Goal: Information Seeking & Learning: Learn about a topic

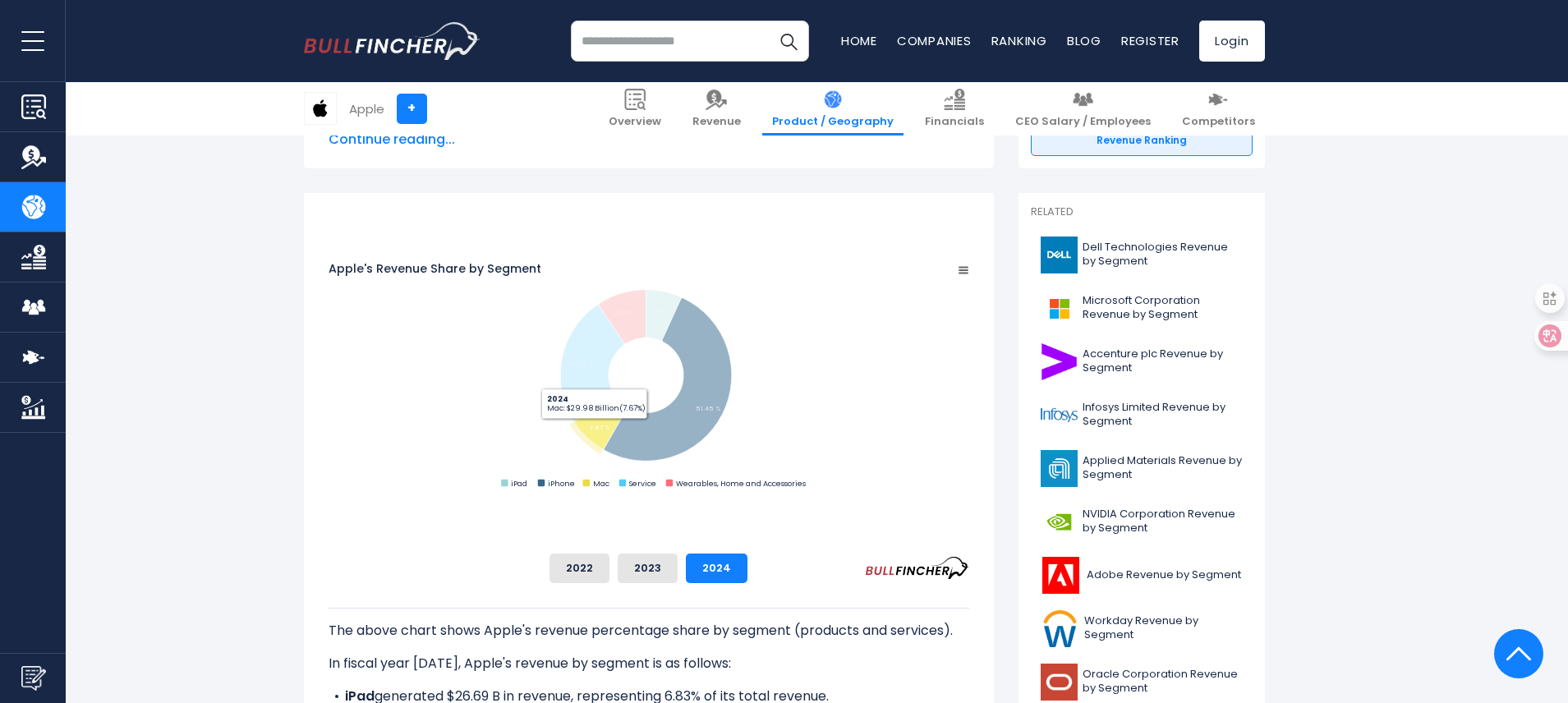
scroll to position [474, 0]
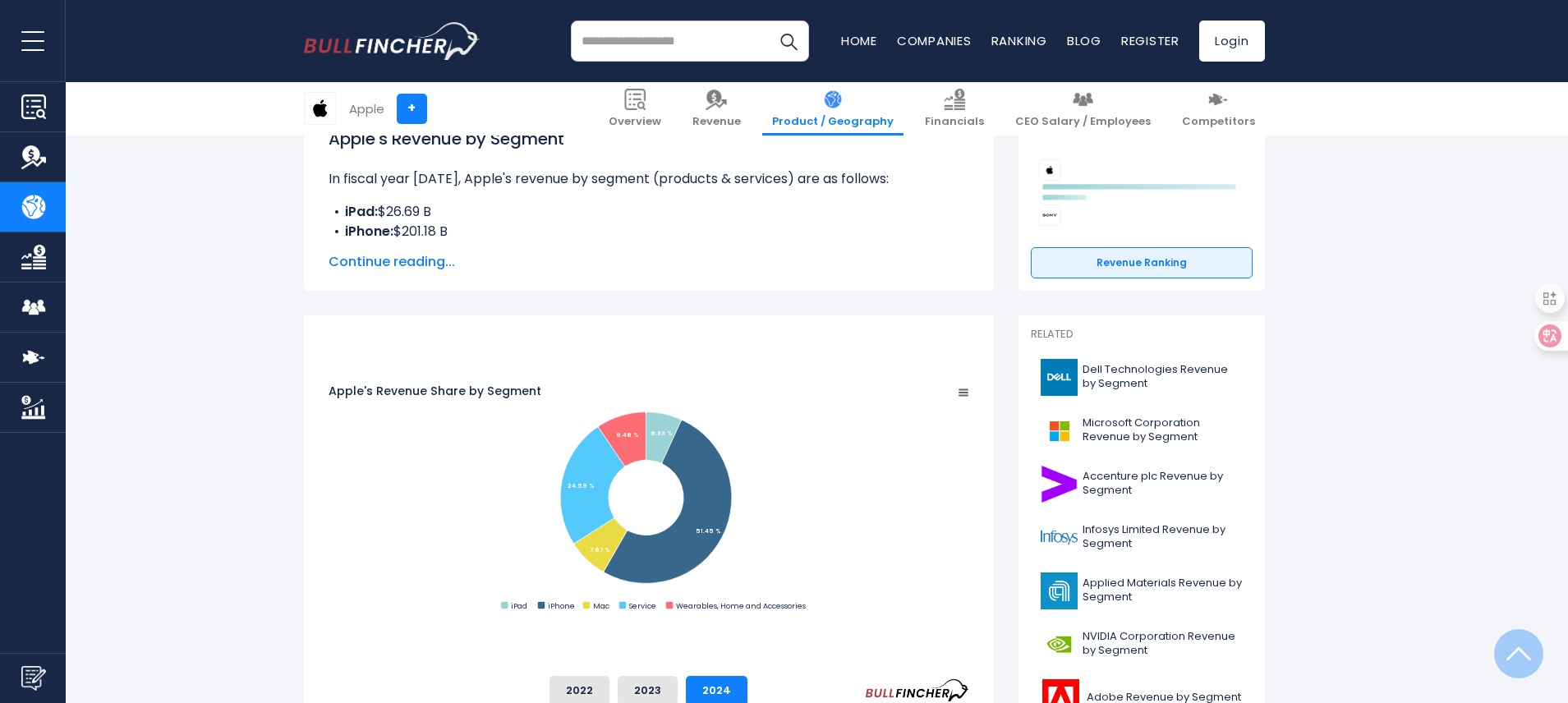
scroll to position [337, 0]
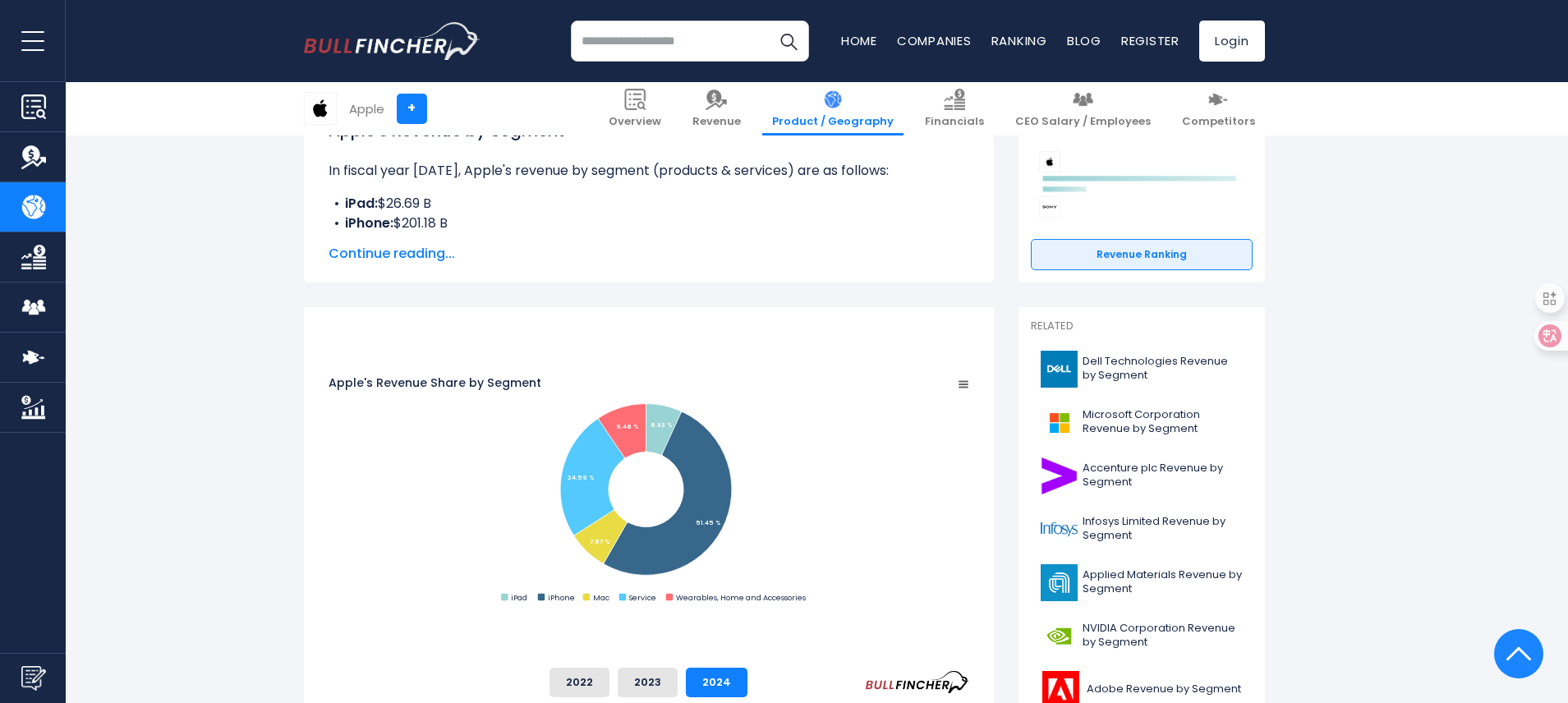
scroll to position [182, 0]
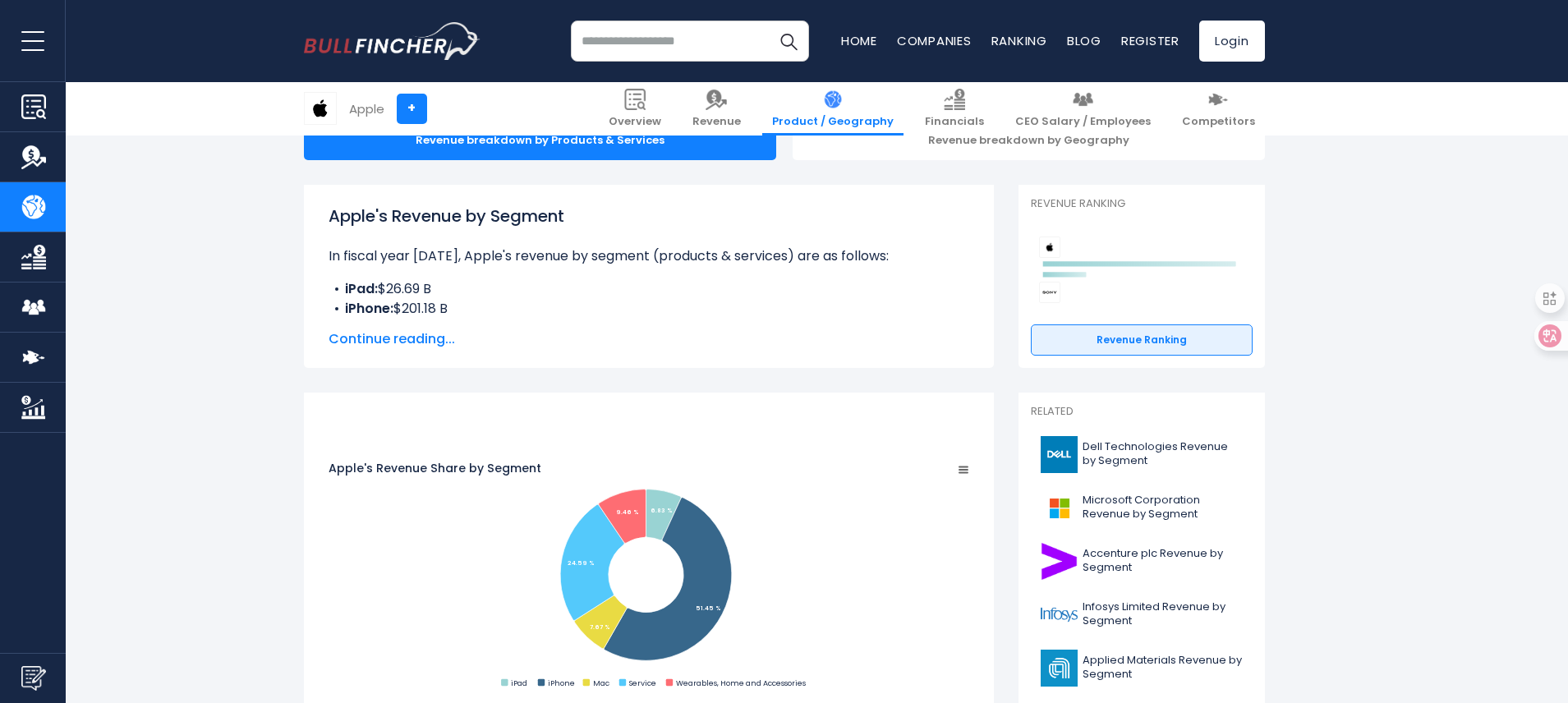
drag, startPoint x: 1157, startPoint y: 335, endPoint x: 1068, endPoint y: 326, distance: 89.5
click at [969, 326] on div "Apple's Revenue by Segment In fiscal year [DATE], Apple's revenue by segment (p…" at bounding box center [649, 276] width 641 height 146
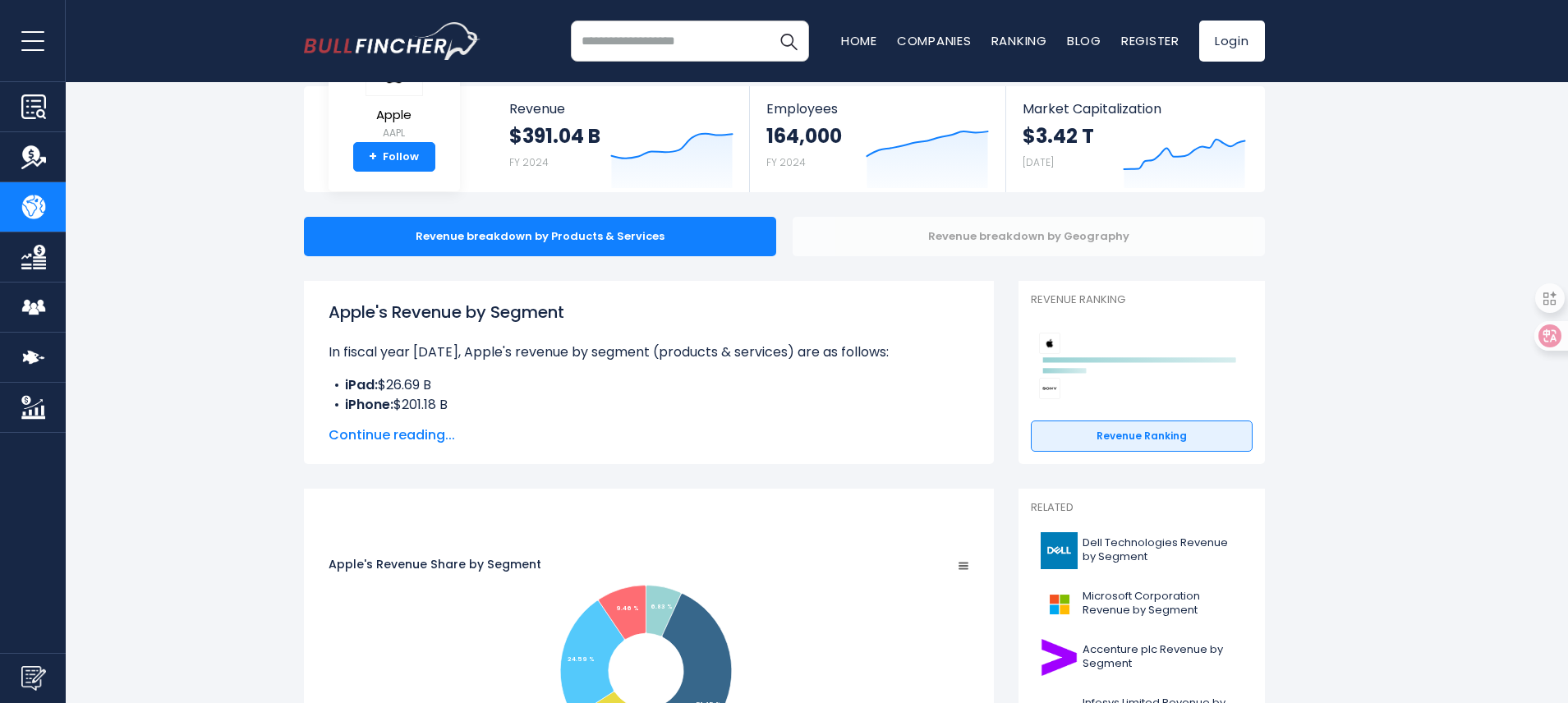
scroll to position [0, 0]
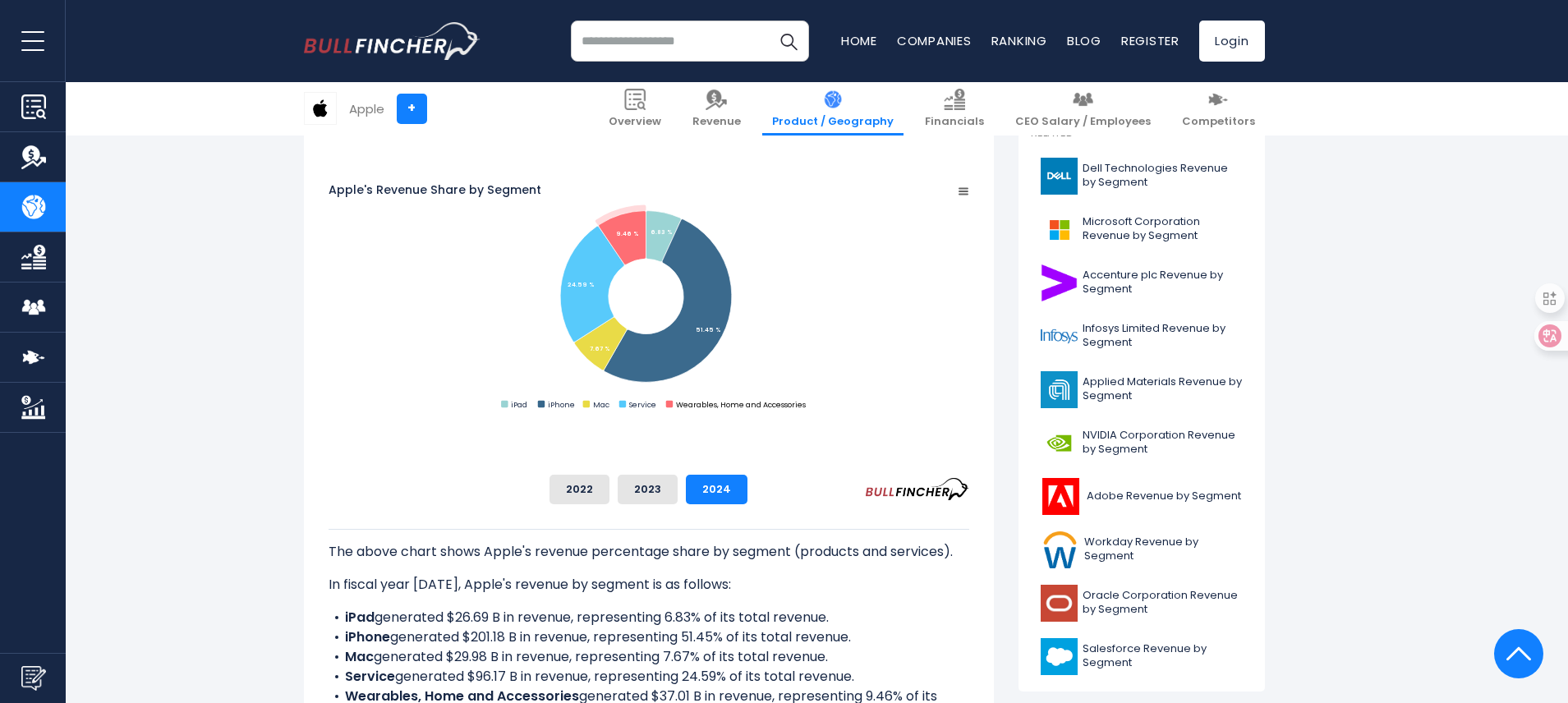
scroll to position [532, 0]
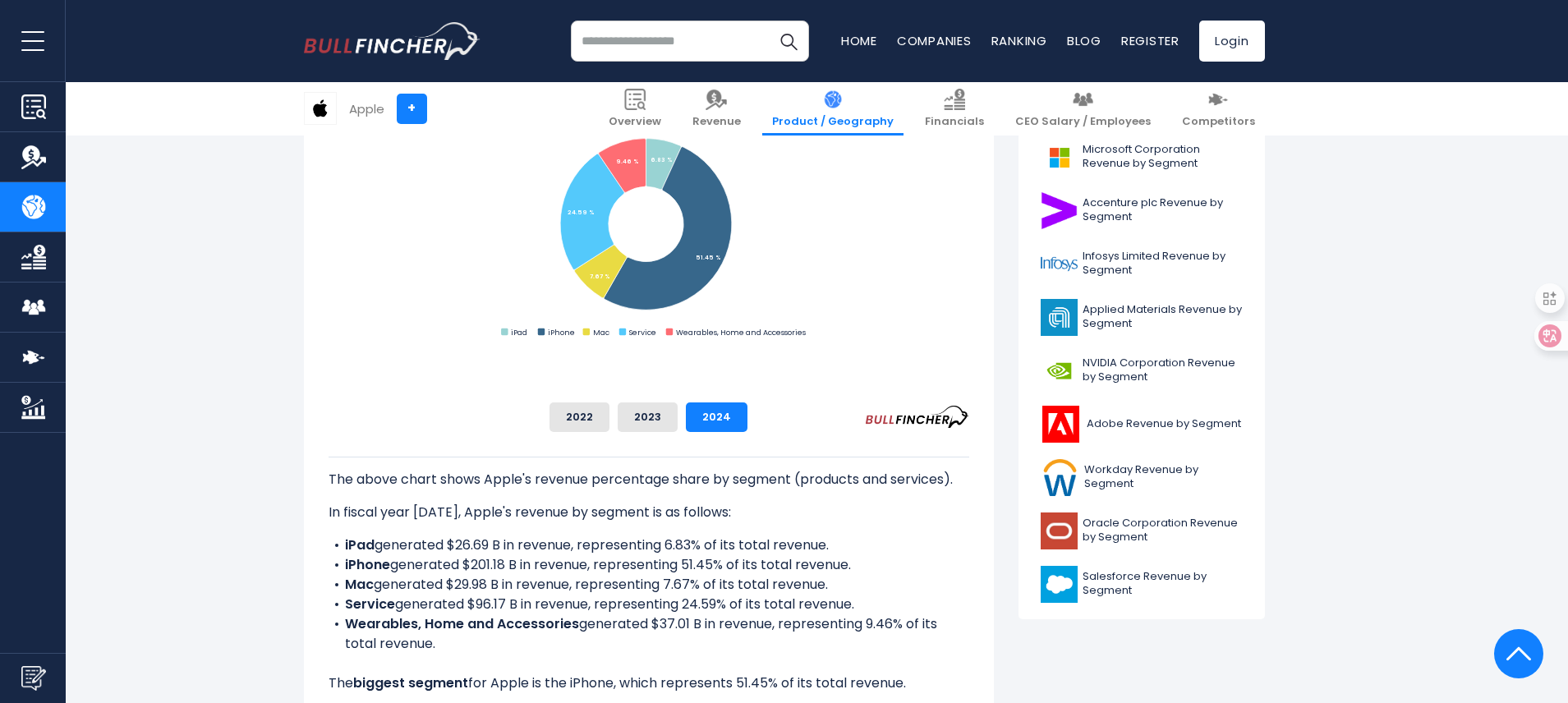
click at [965, 545] on li "iPad generated $26.69 B in revenue, representing 6.83% of its total revenue." at bounding box center [649, 545] width 641 height 20
click at [609, 412] on button "2022" at bounding box center [579, 418] width 60 height 30
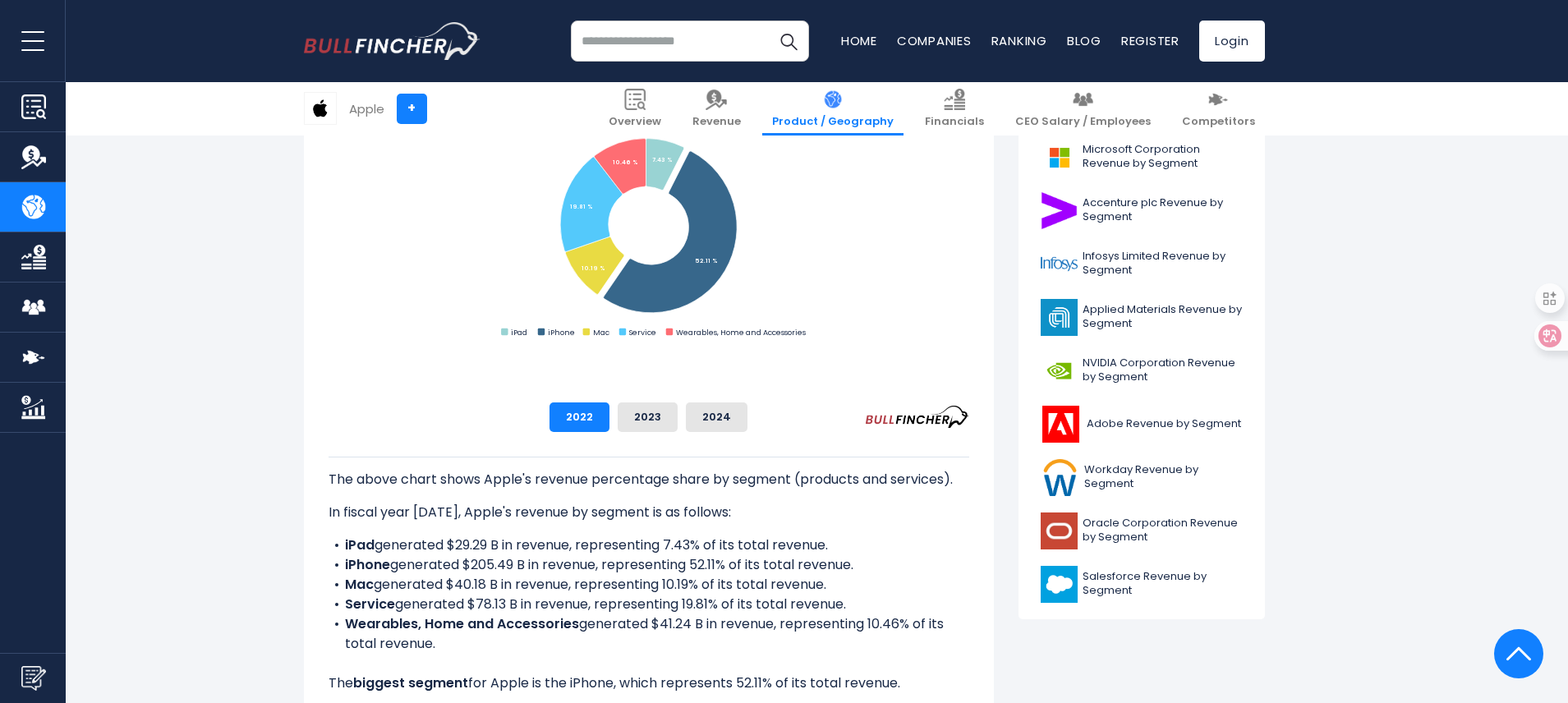
click at [922, 507] on p "In fiscal year [DATE], Apple's revenue by segment is as follows:" at bounding box center [649, 512] width 641 height 20
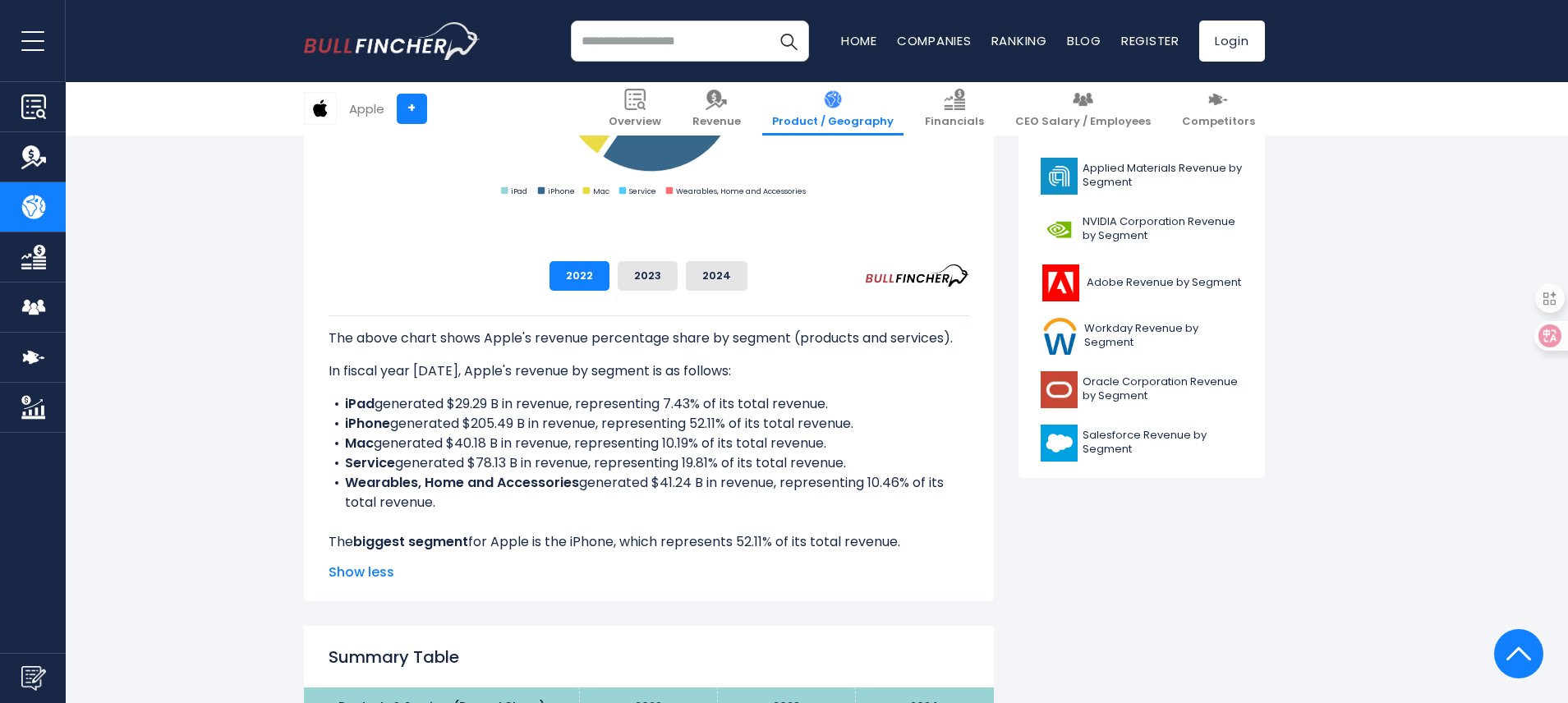
scroll to position [685, 0]
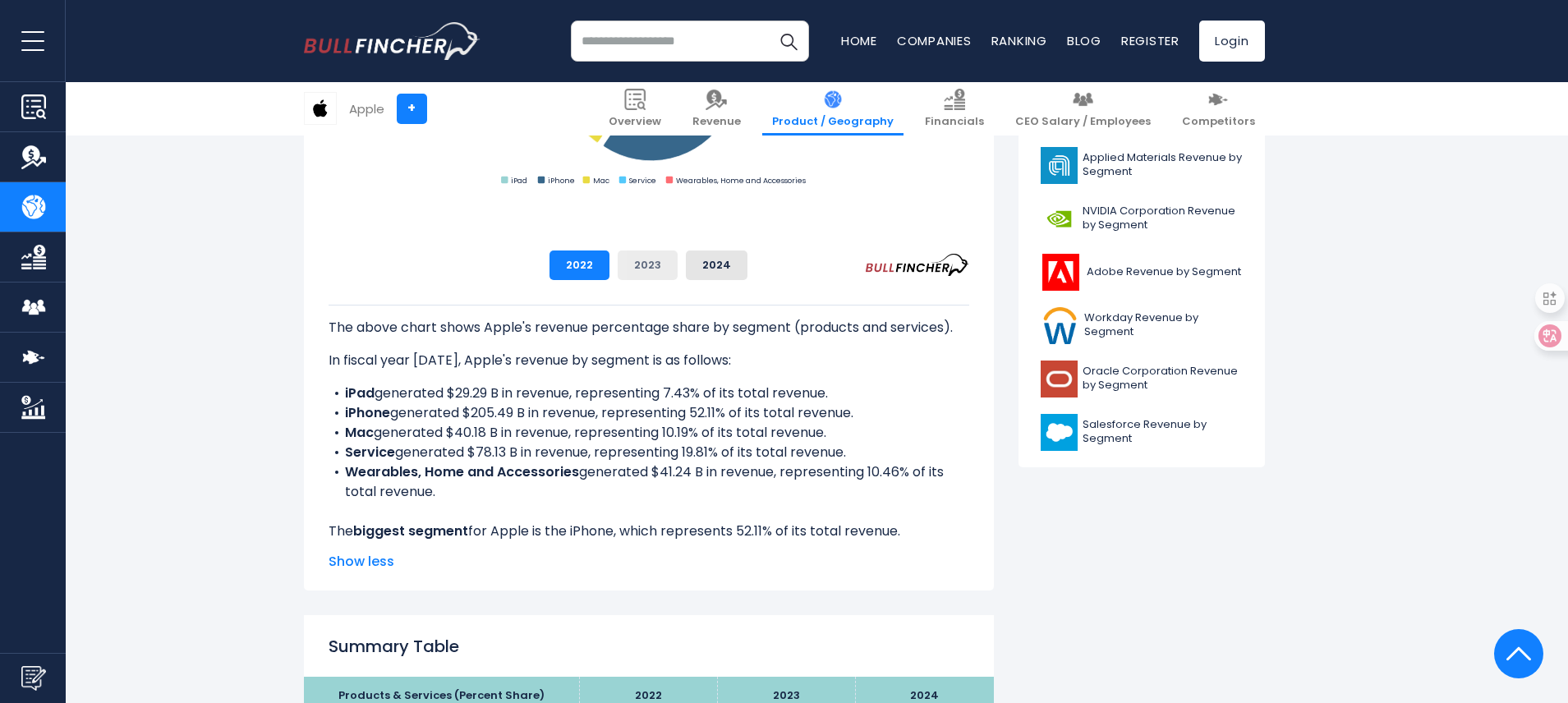
click at [677, 266] on button "2023" at bounding box center [648, 265] width 60 height 30
click at [747, 266] on button "2024" at bounding box center [717, 265] width 62 height 30
click at [892, 330] on p "The above chart shows Apple's revenue percentage share by segment (products and…" at bounding box center [649, 328] width 641 height 20
click at [609, 268] on button "2022" at bounding box center [579, 265] width 60 height 30
click at [677, 269] on button "2023" at bounding box center [648, 265] width 60 height 30
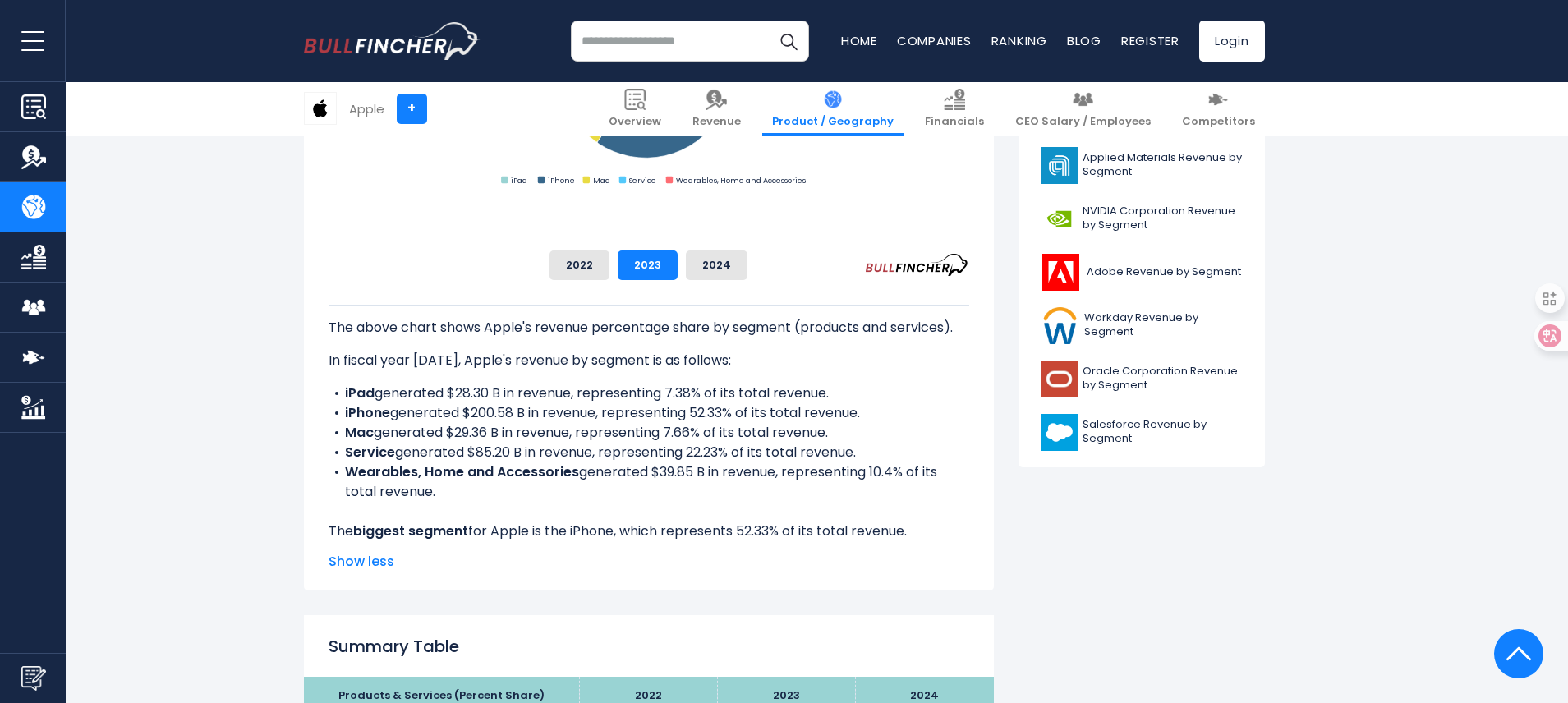
click at [845, 329] on p "The above chart shows Apple's revenue percentage share by segment (products and…" at bounding box center [649, 328] width 641 height 20
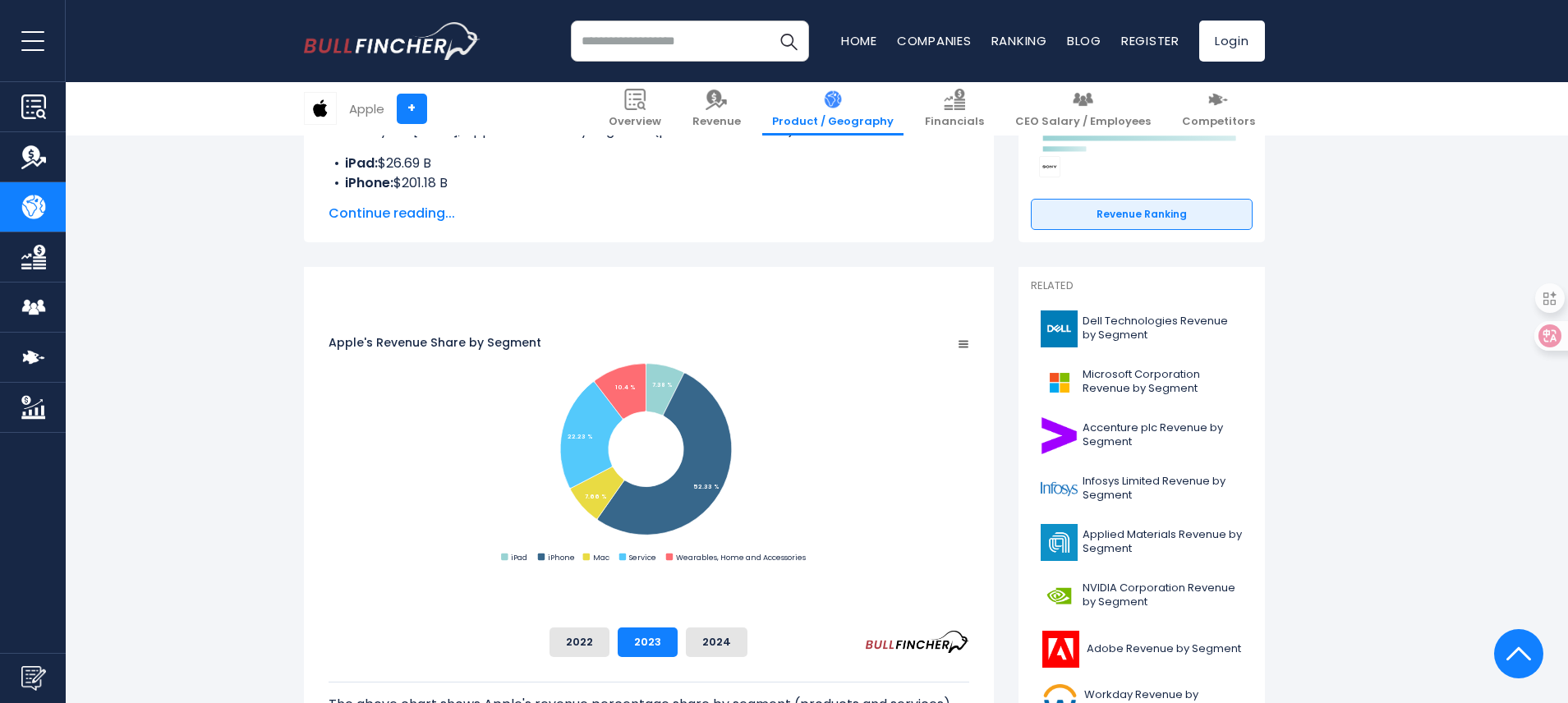
scroll to position [310, 0]
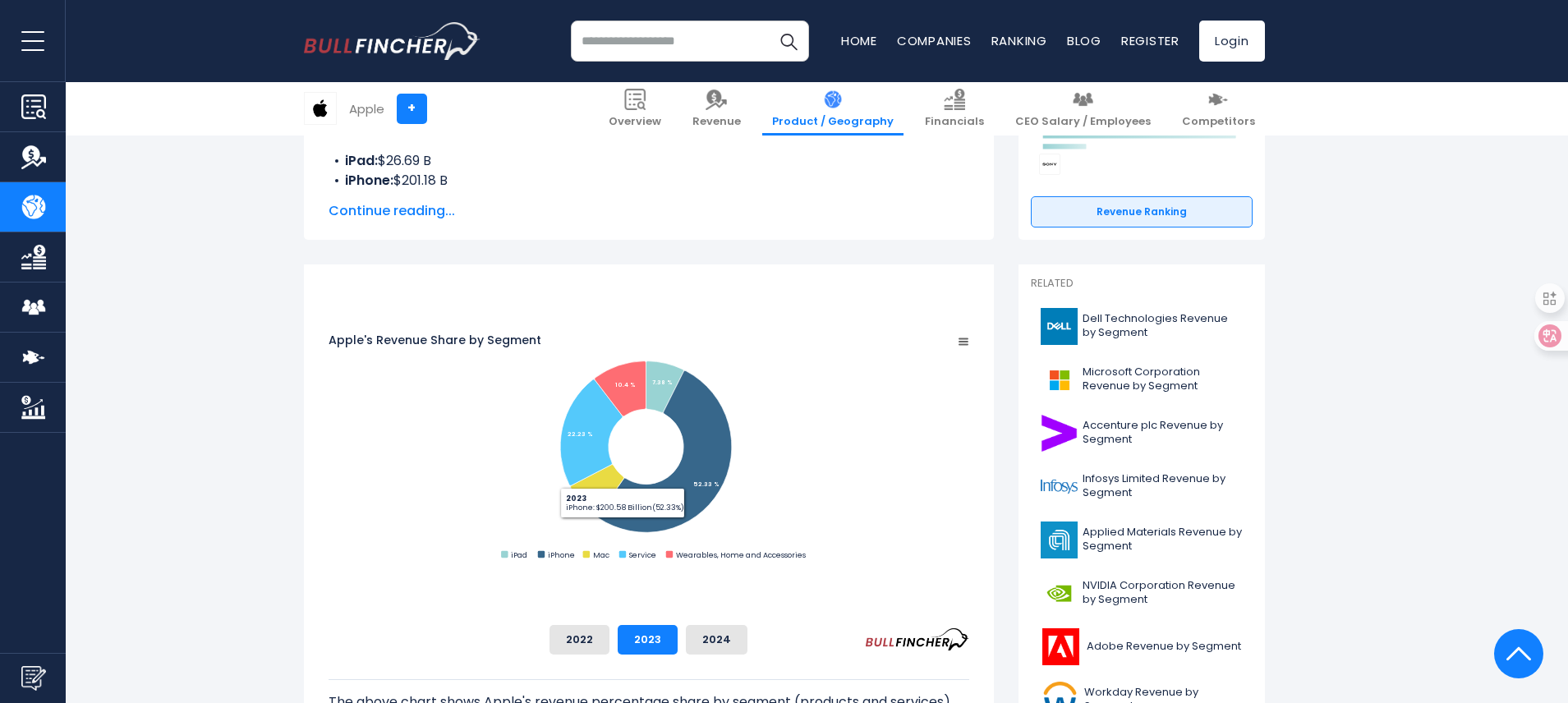
click at [420, 211] on span "Continue reading..." at bounding box center [649, 211] width 641 height 20
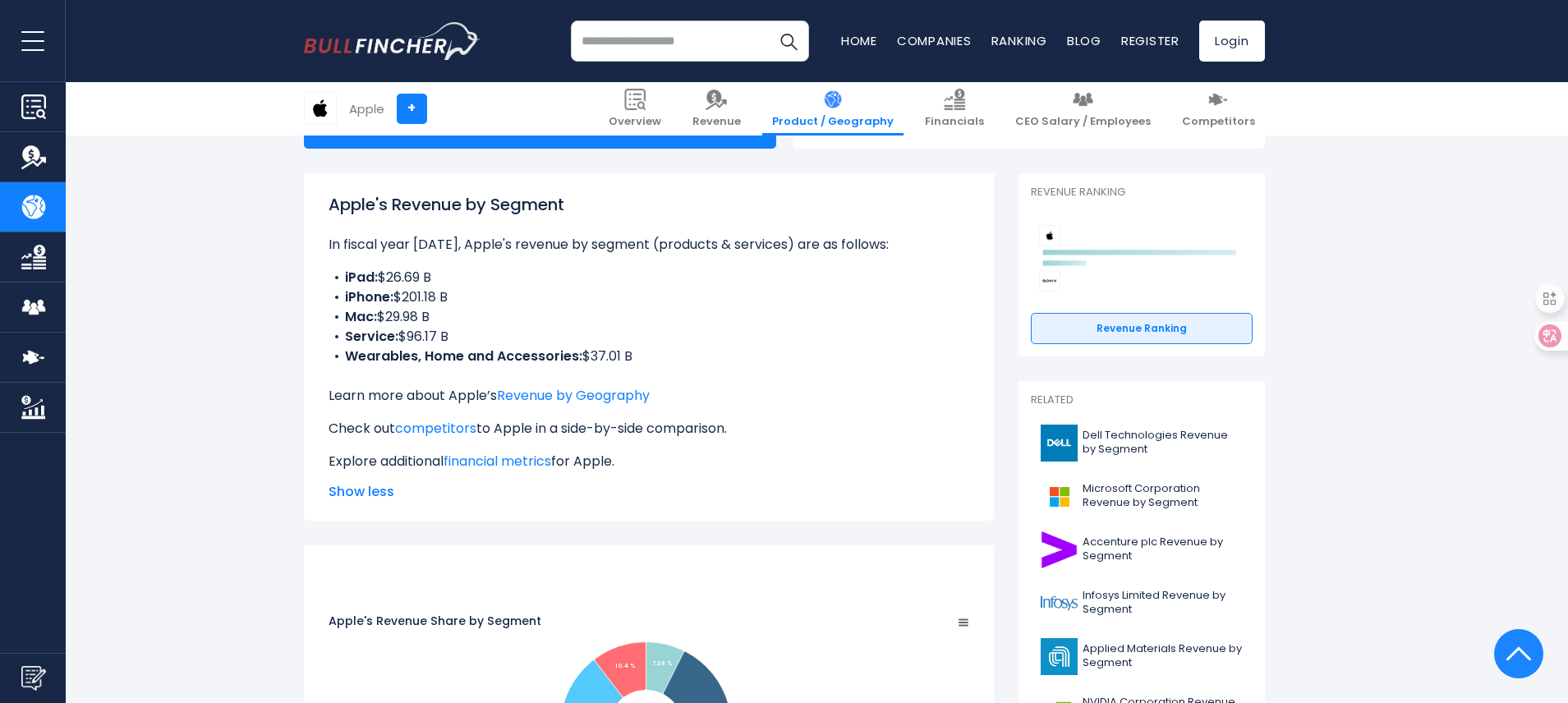
scroll to position [181, 0]
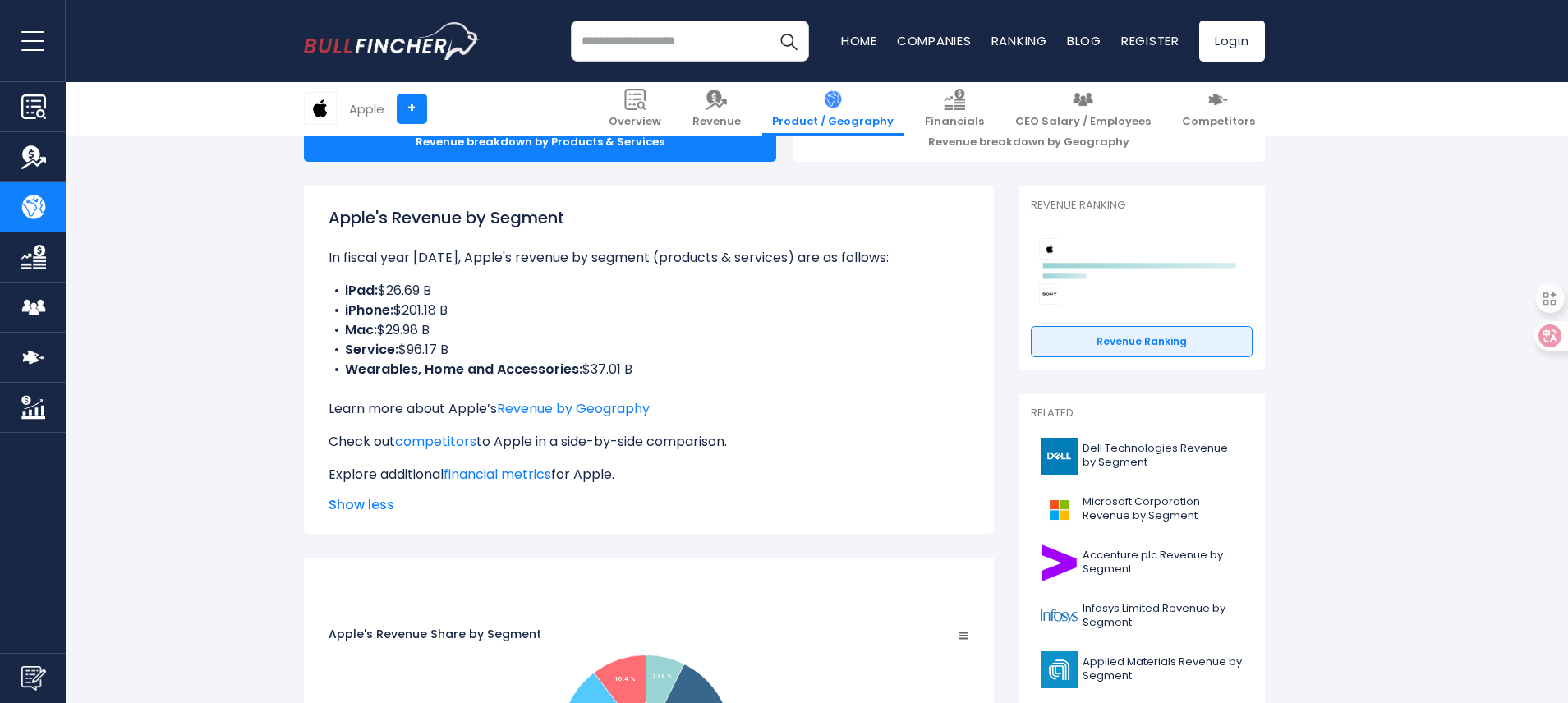
click at [665, 354] on li "Service: $96.17 B" at bounding box center [649, 350] width 641 height 20
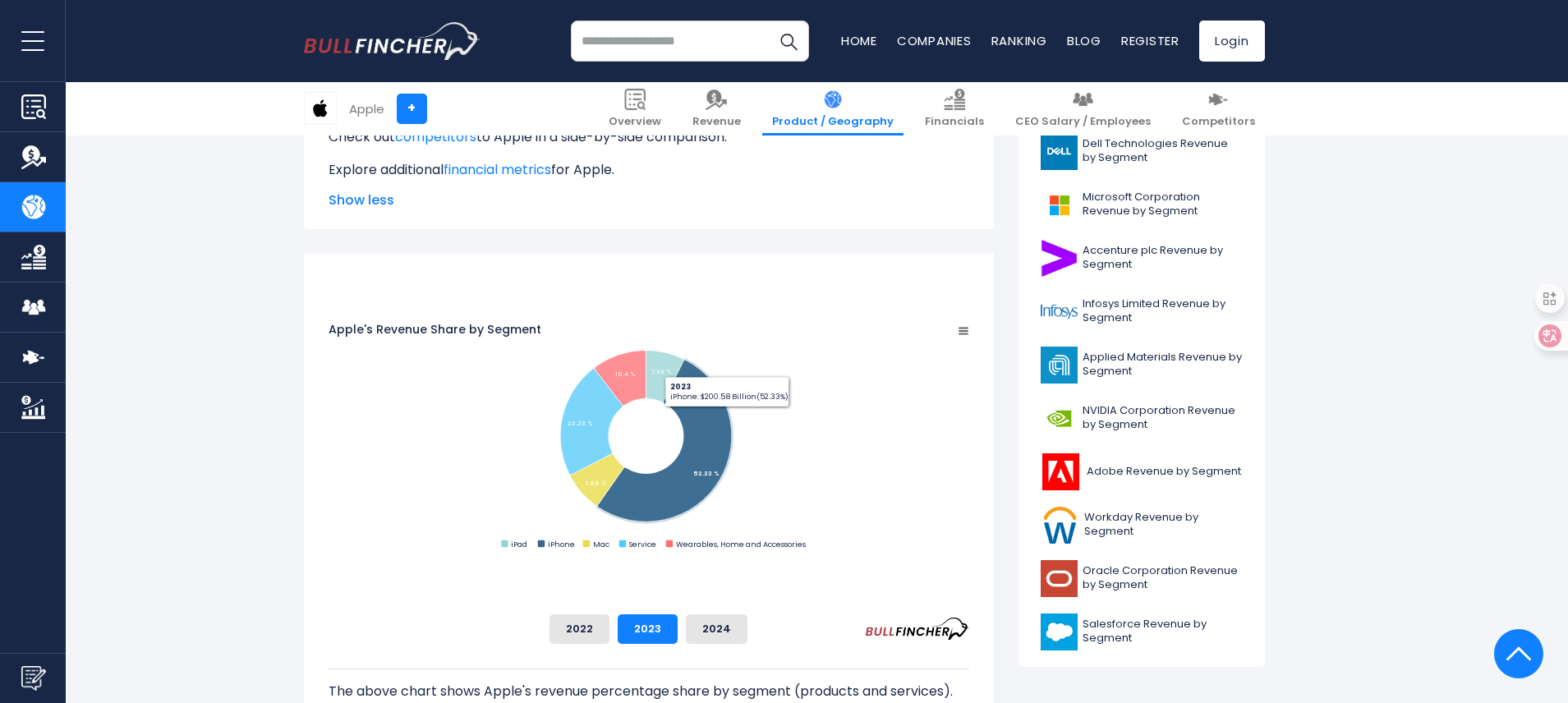
scroll to position [591, 0]
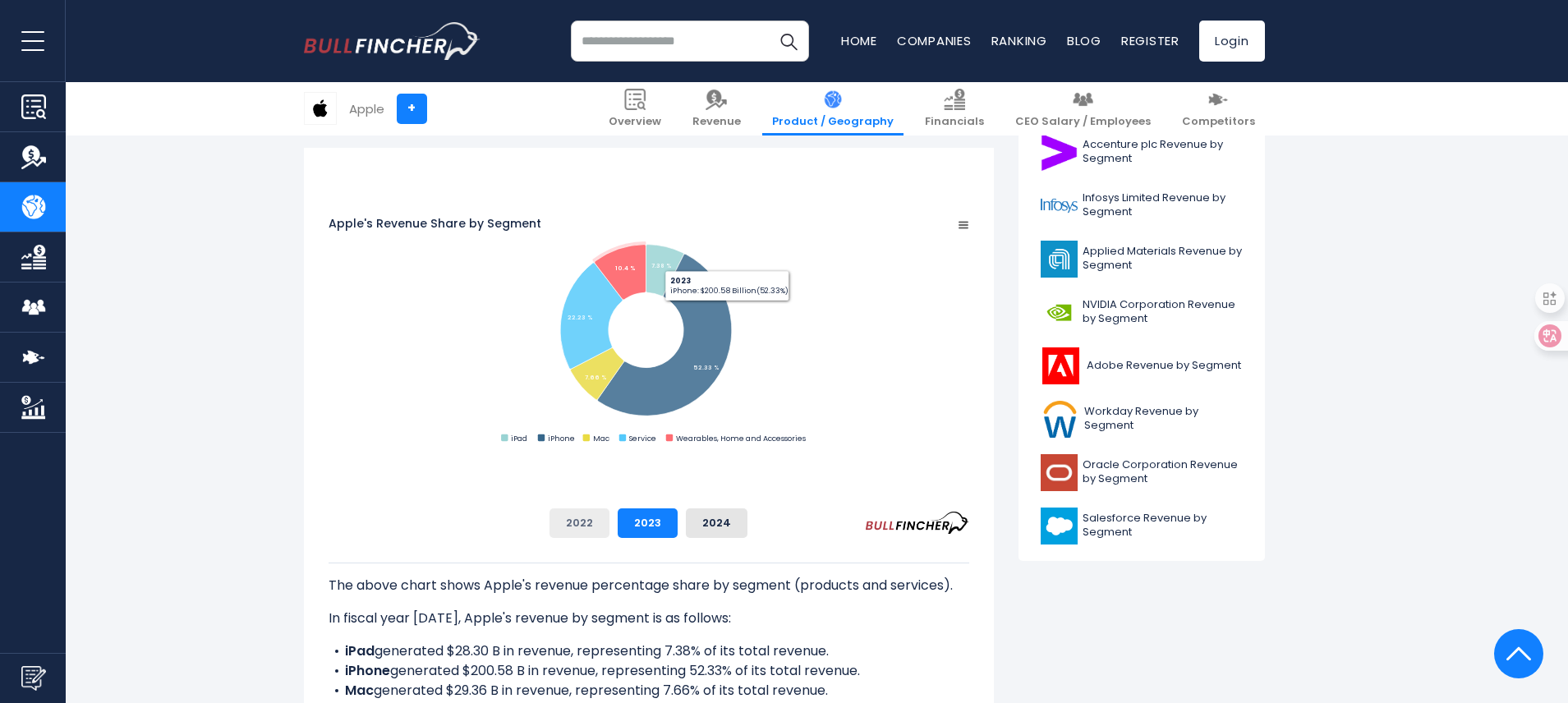
click at [609, 522] on button "2022" at bounding box center [579, 523] width 60 height 30
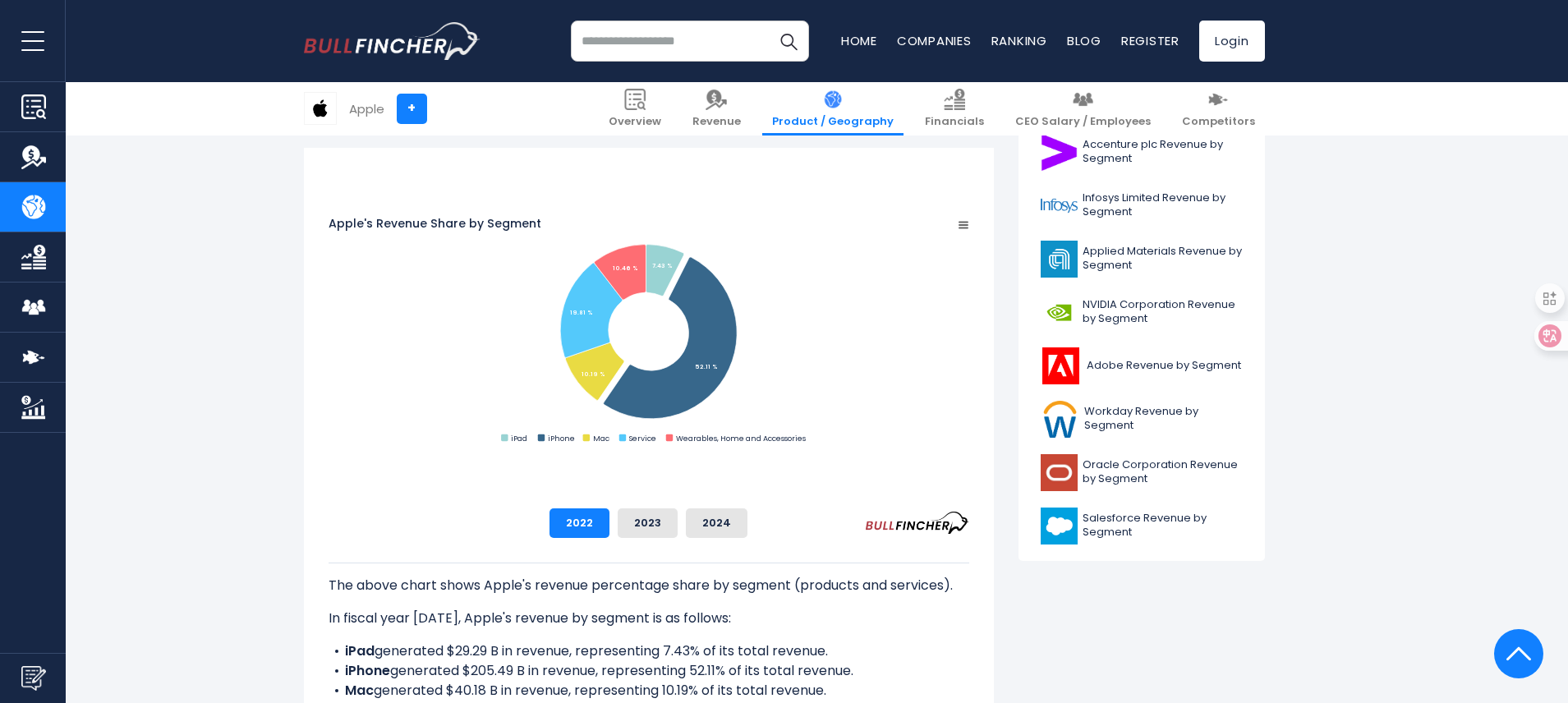
click at [459, 411] on rect "Apple's Revenue Share by Segment" at bounding box center [649, 331] width 641 height 230
click at [969, 406] on rect "Apple's Revenue Share by Segment" at bounding box center [649, 331] width 641 height 230
click at [969, 303] on rect "Apple's Revenue Share by Segment" at bounding box center [649, 331] width 641 height 230
click at [603, 549] on div "The above chart shows Apple's revenue percentage share by segment (products and…" at bounding box center [649, 668] width 641 height 261
click at [969, 365] on rect "Apple's Revenue Share by Segment" at bounding box center [649, 331] width 641 height 230
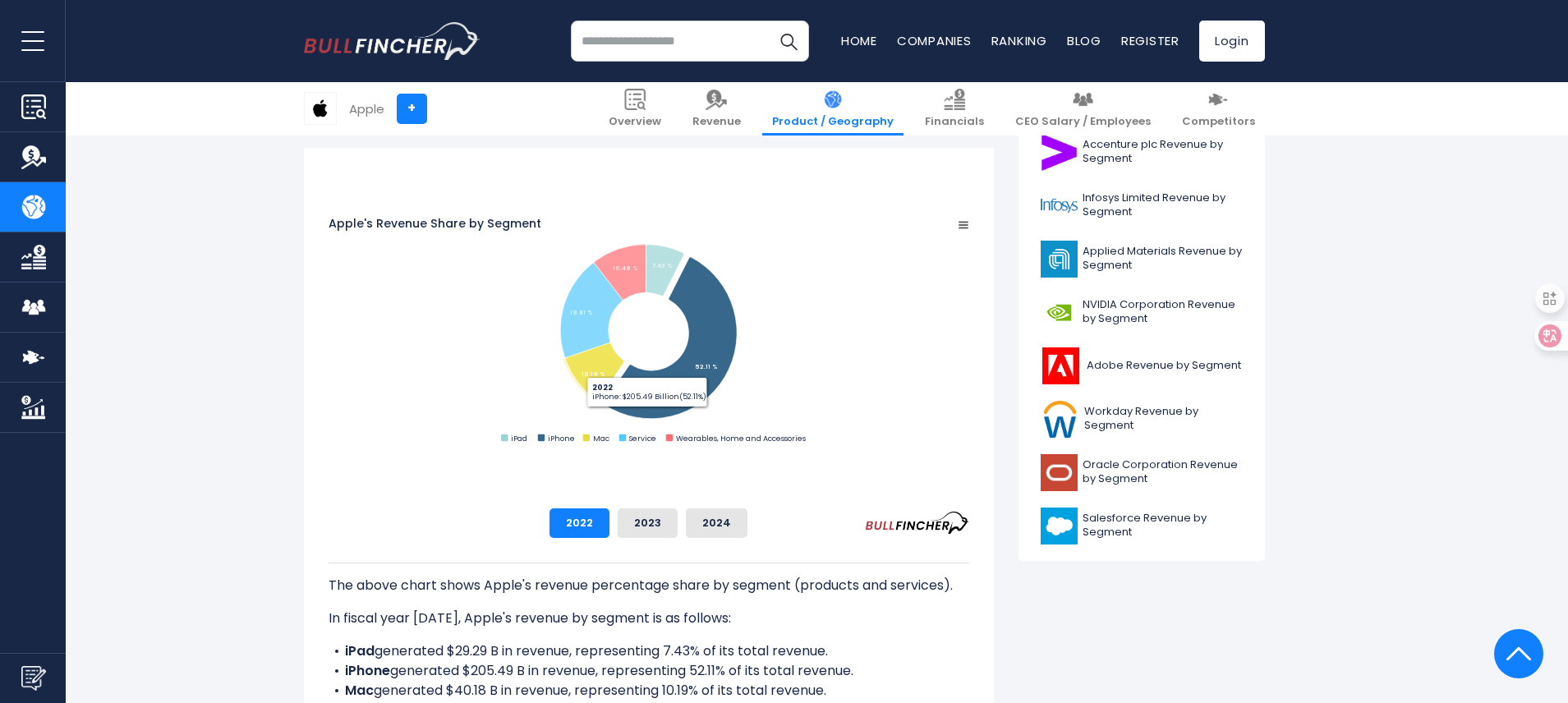
click at [583, 384] on rect "Apple's Revenue Share by Segment" at bounding box center [649, 331] width 641 height 230
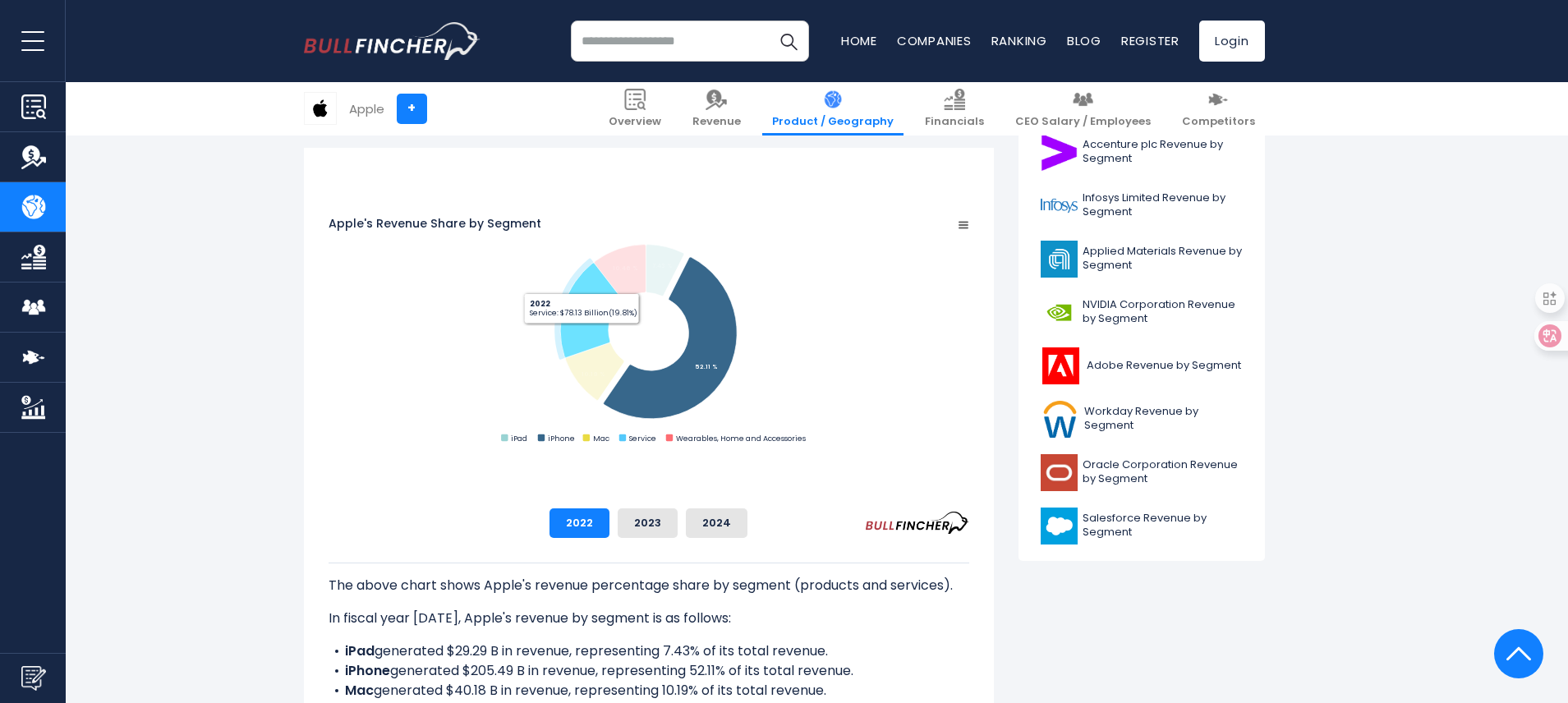
click at [527, 383] on rect "Apple's Revenue Share by Segment" at bounding box center [649, 331] width 641 height 230
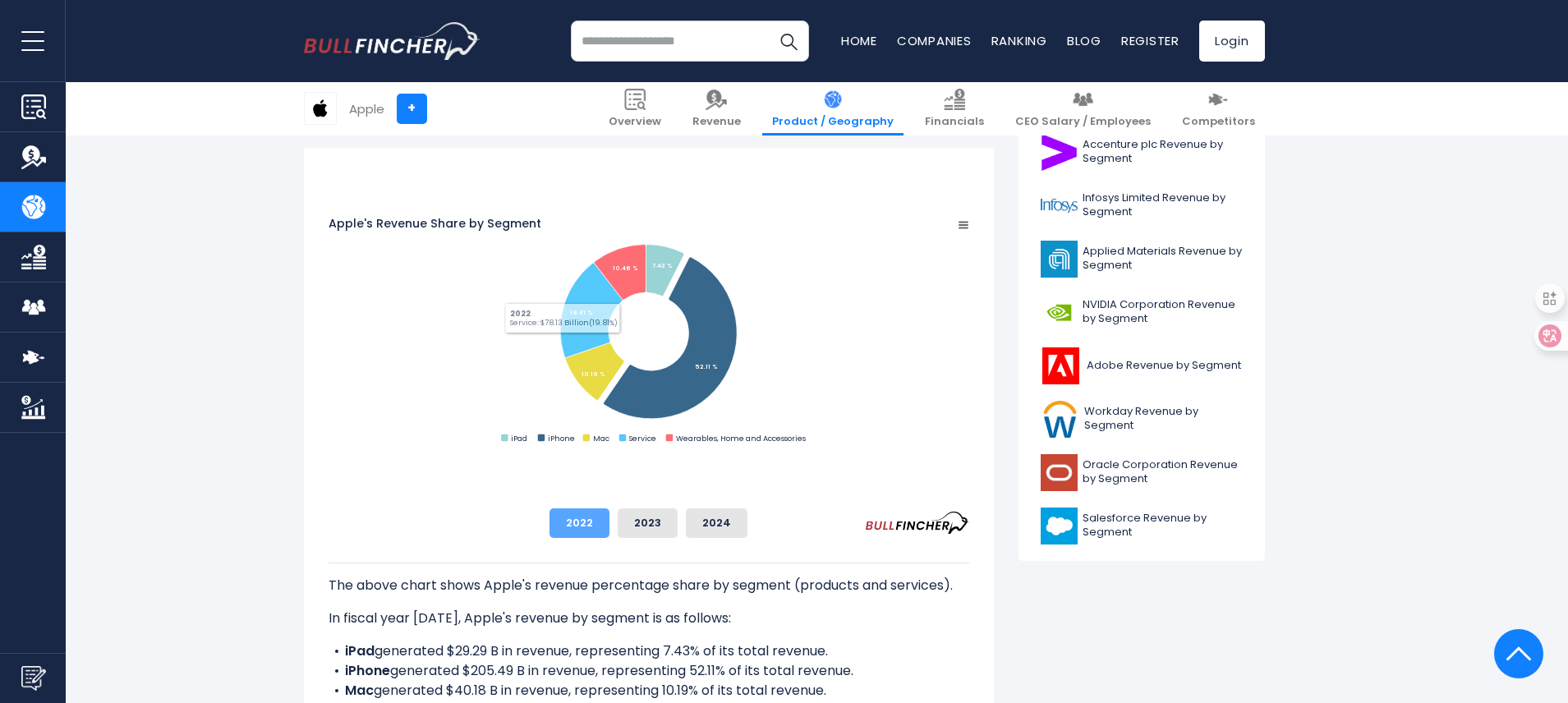
click at [609, 525] on button "2022" at bounding box center [579, 523] width 60 height 30
click at [613, 527] on div "2022 2023 2024" at bounding box center [649, 523] width 641 height 30
click at [632, 535] on div "2022 2023 2024" at bounding box center [649, 523] width 641 height 30
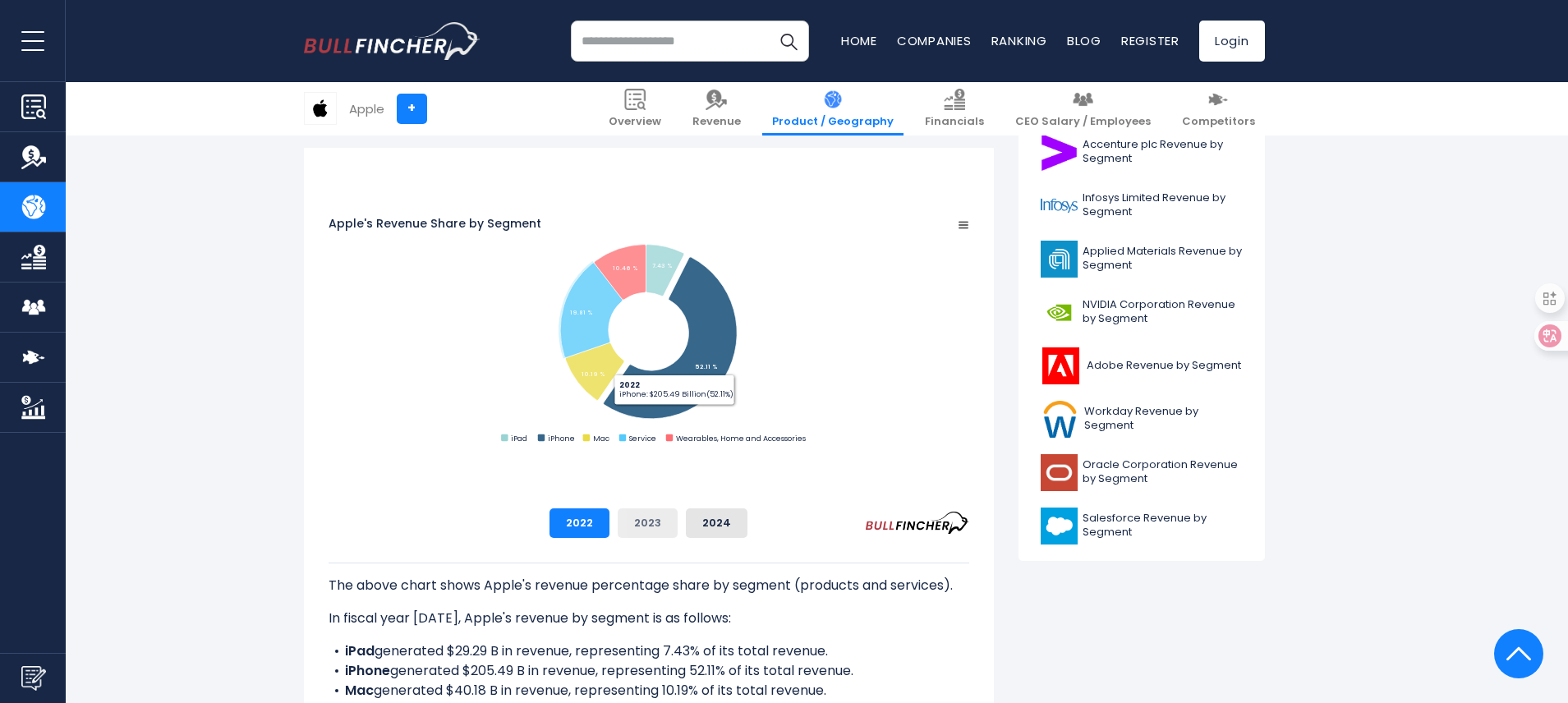
click at [677, 523] on button "2023" at bounding box center [648, 523] width 60 height 30
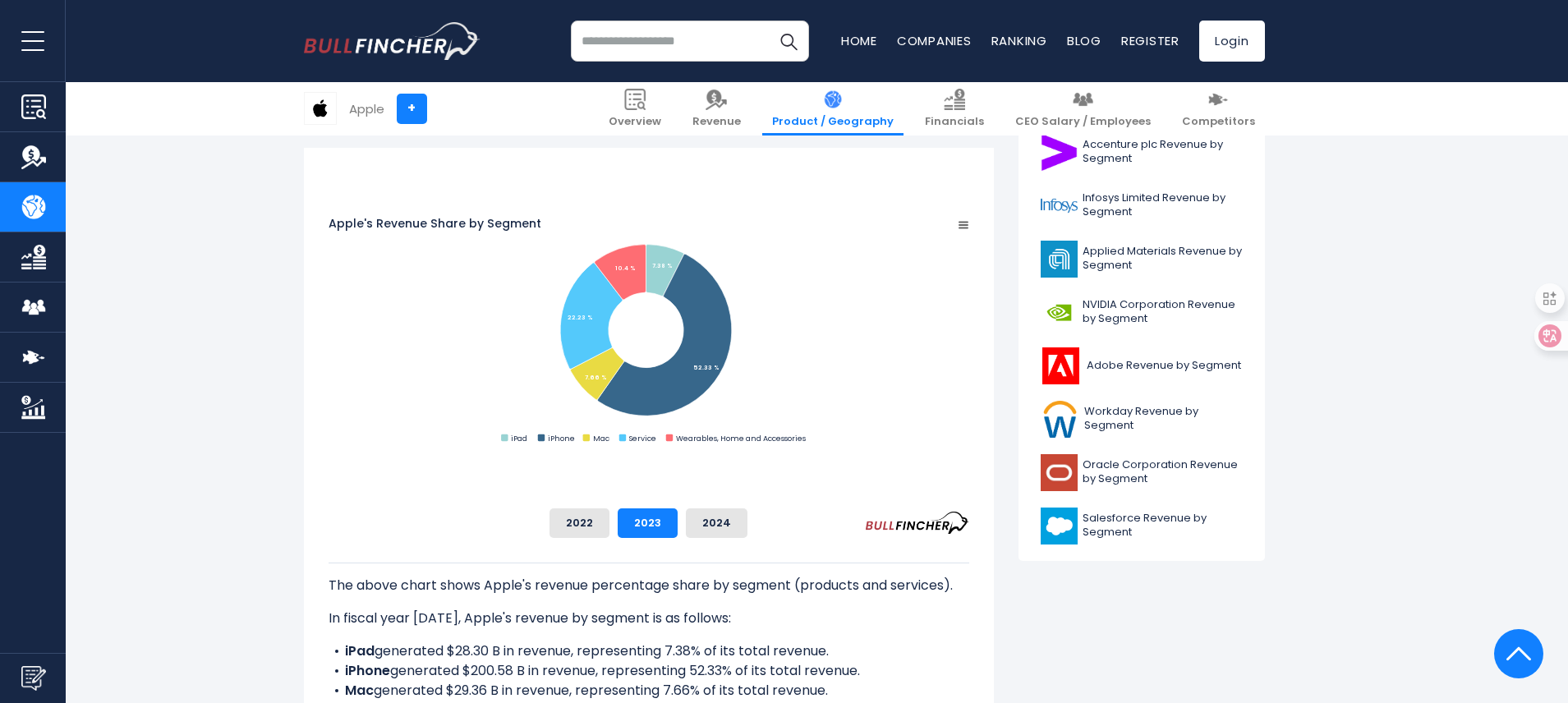
click at [856, 539] on div "The above chart shows Apple's revenue percentage share by segment (products and…" at bounding box center [649, 668] width 641 height 261
click at [747, 522] on button "2024" at bounding box center [717, 523] width 62 height 30
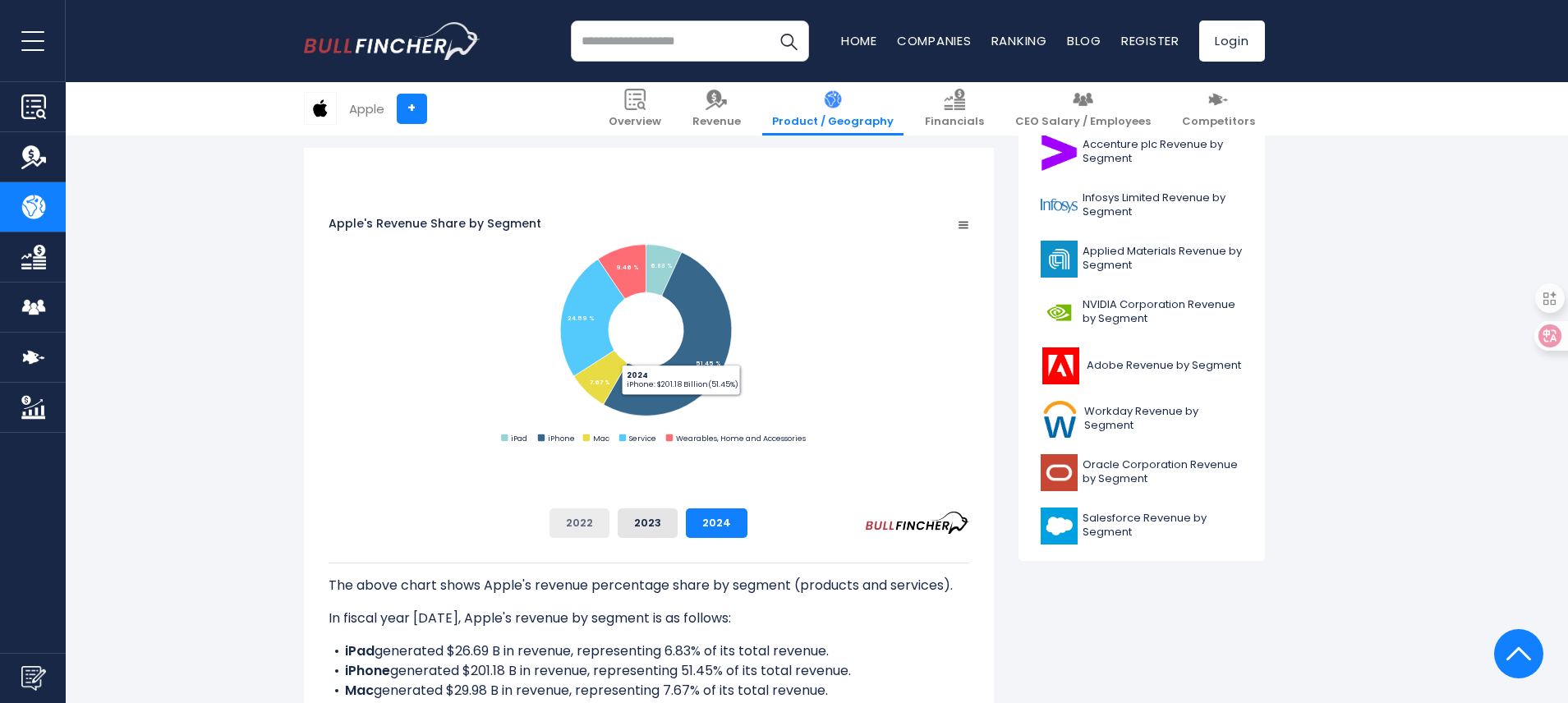
click at [609, 519] on button "2022" at bounding box center [579, 523] width 60 height 30
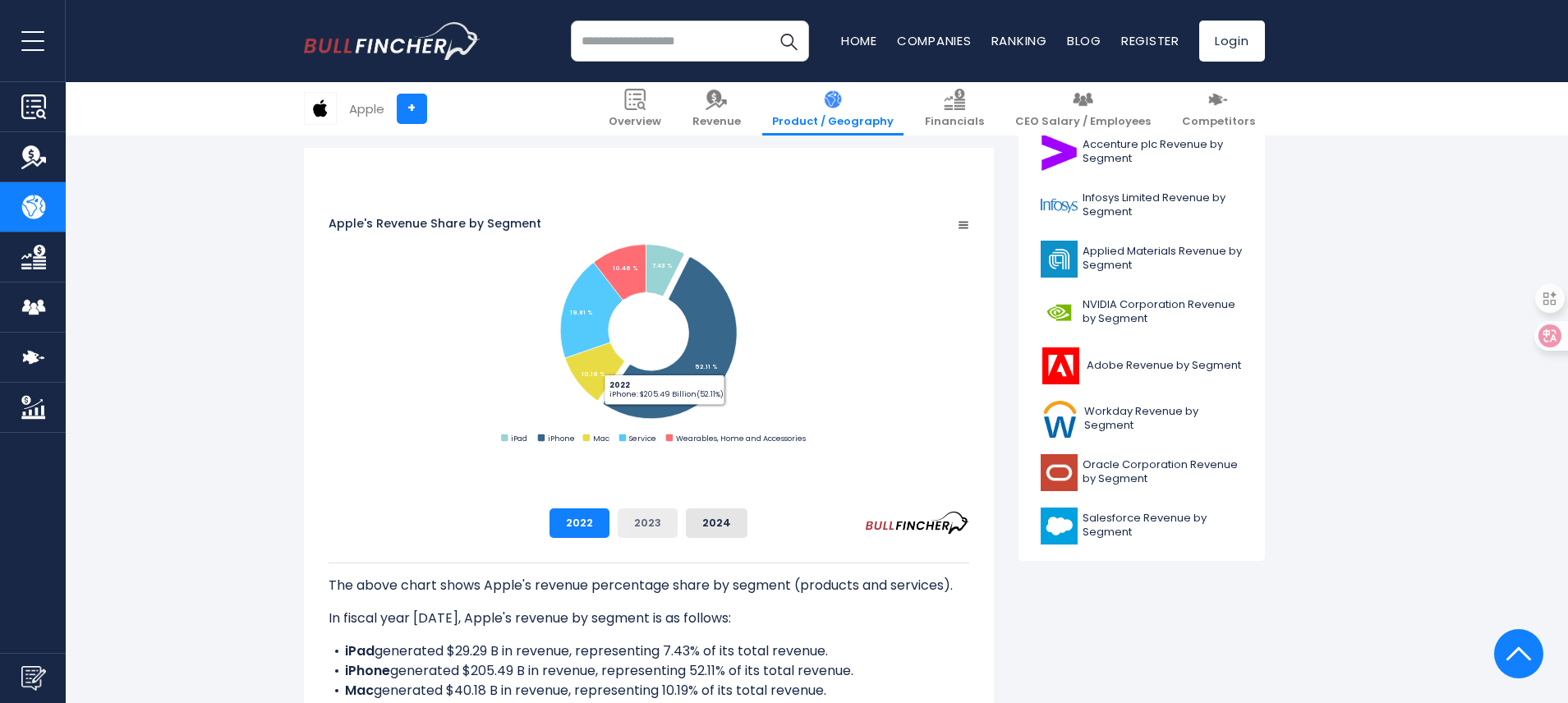
click at [677, 522] on button "2023" at bounding box center [648, 523] width 60 height 30
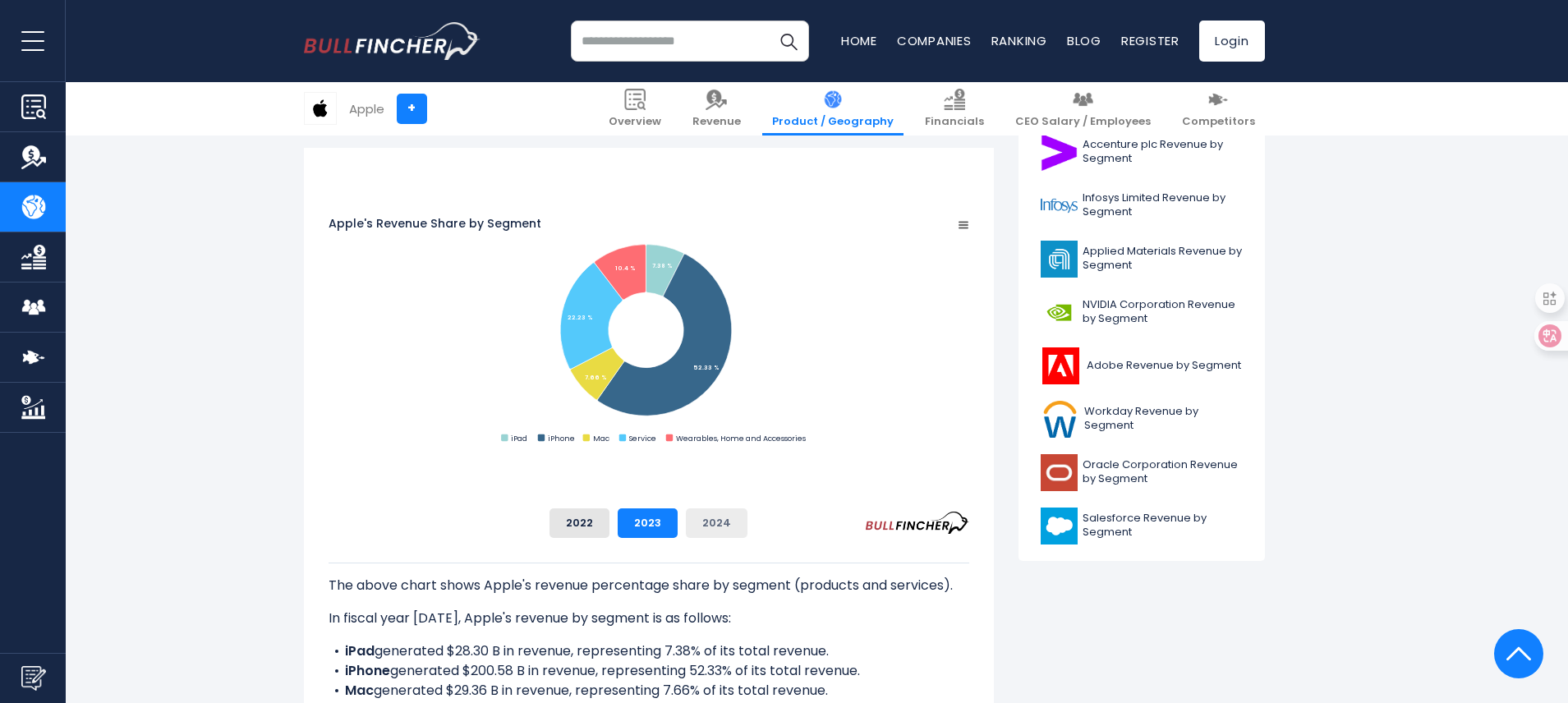
click at [747, 522] on button "2024" at bounding box center [717, 523] width 62 height 30
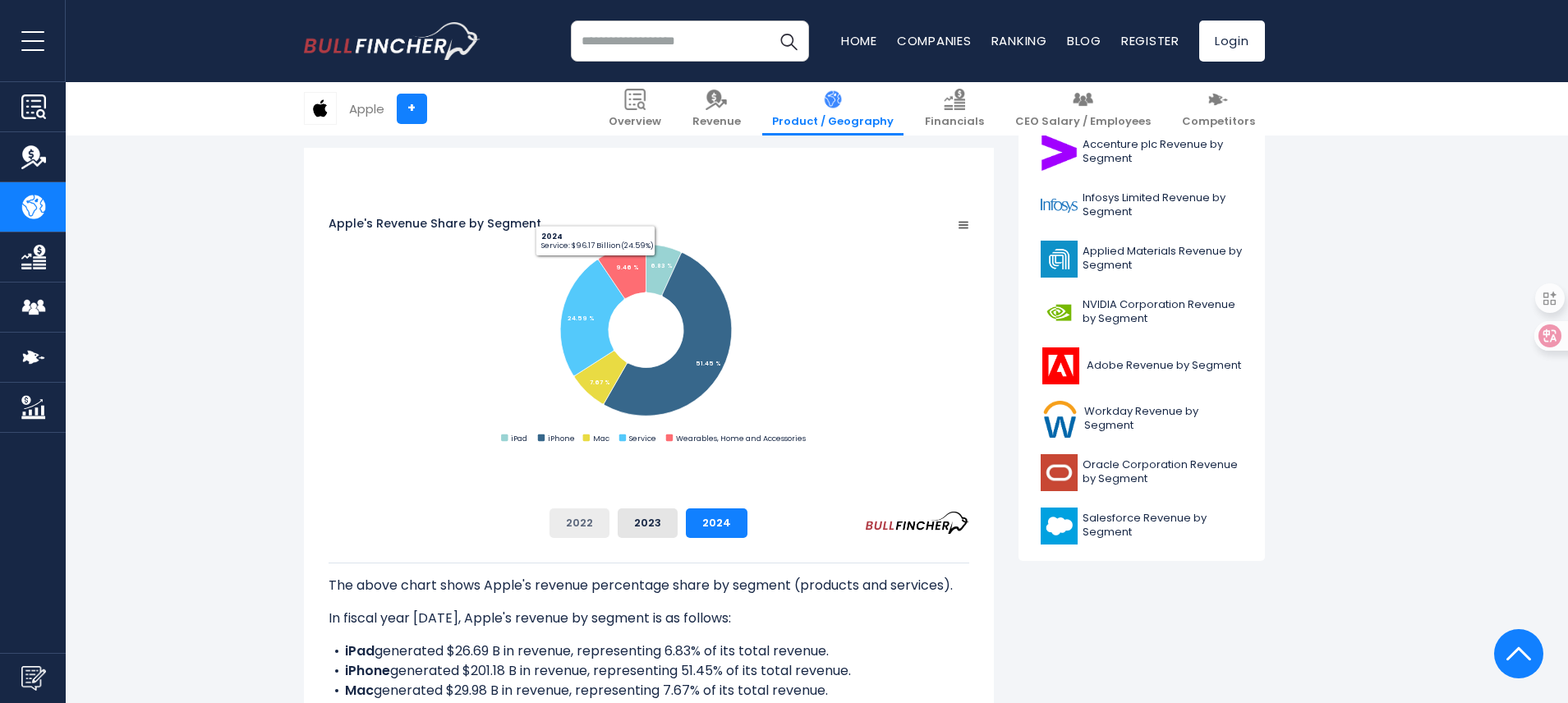
click at [609, 528] on button "2022" at bounding box center [579, 523] width 60 height 30
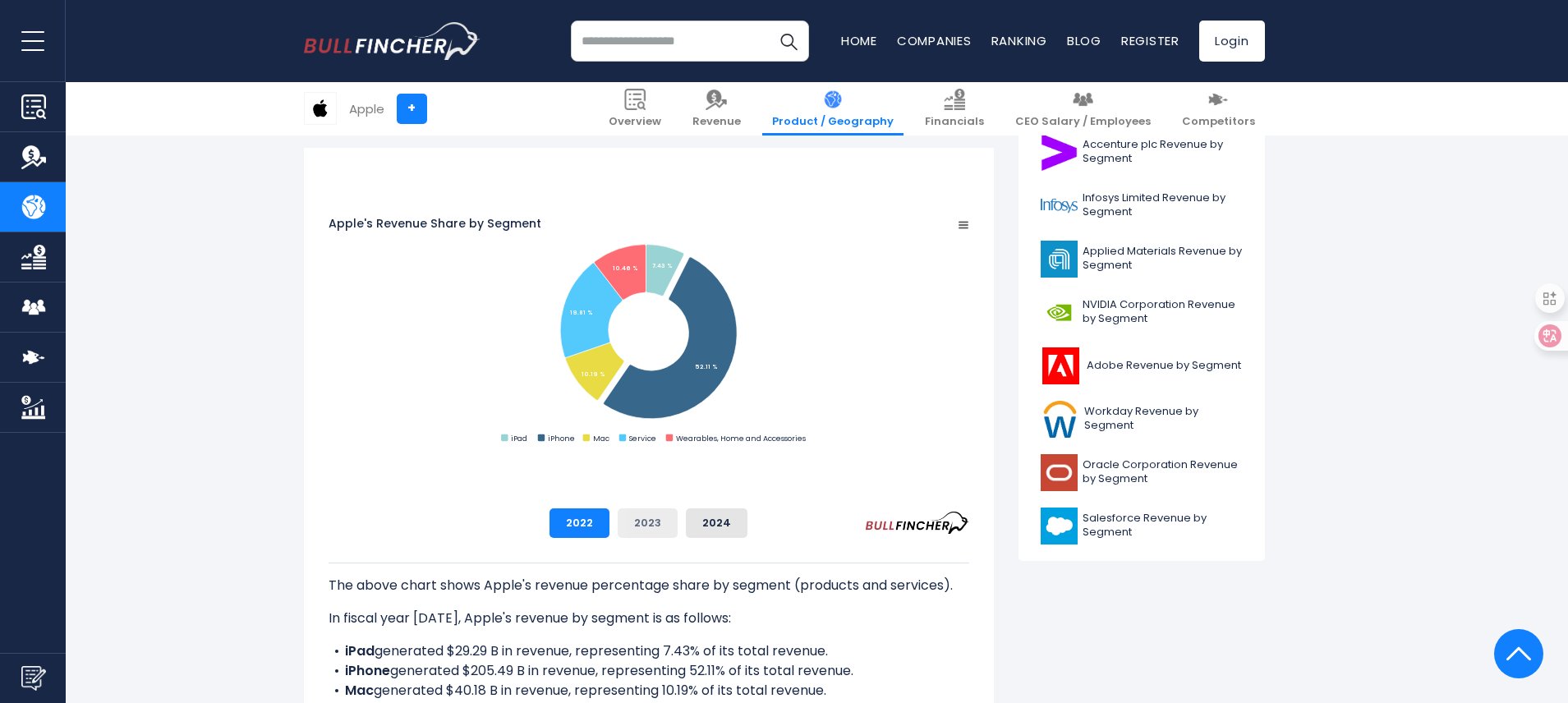
click at [677, 524] on button "2023" at bounding box center [648, 523] width 60 height 30
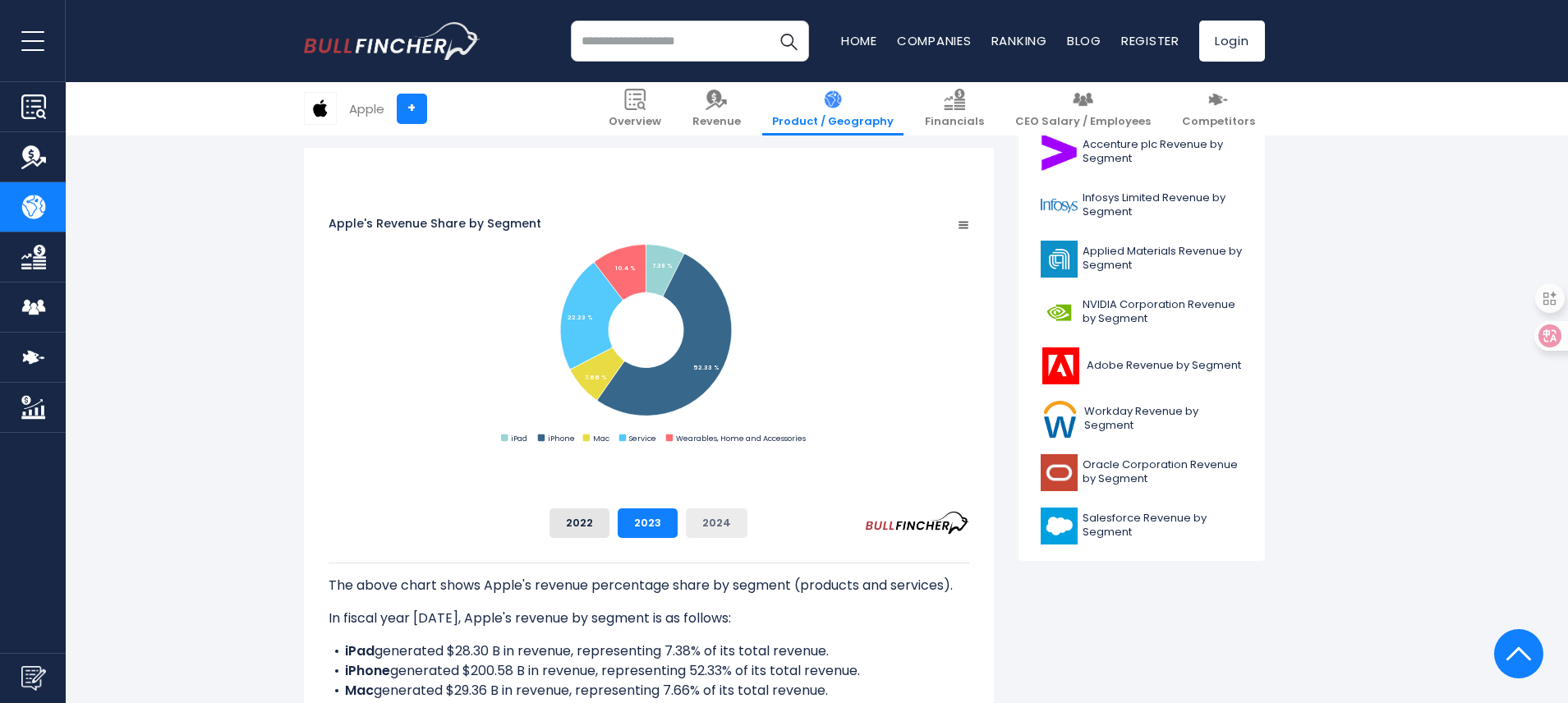
click at [747, 524] on button "2024" at bounding box center [717, 523] width 62 height 30
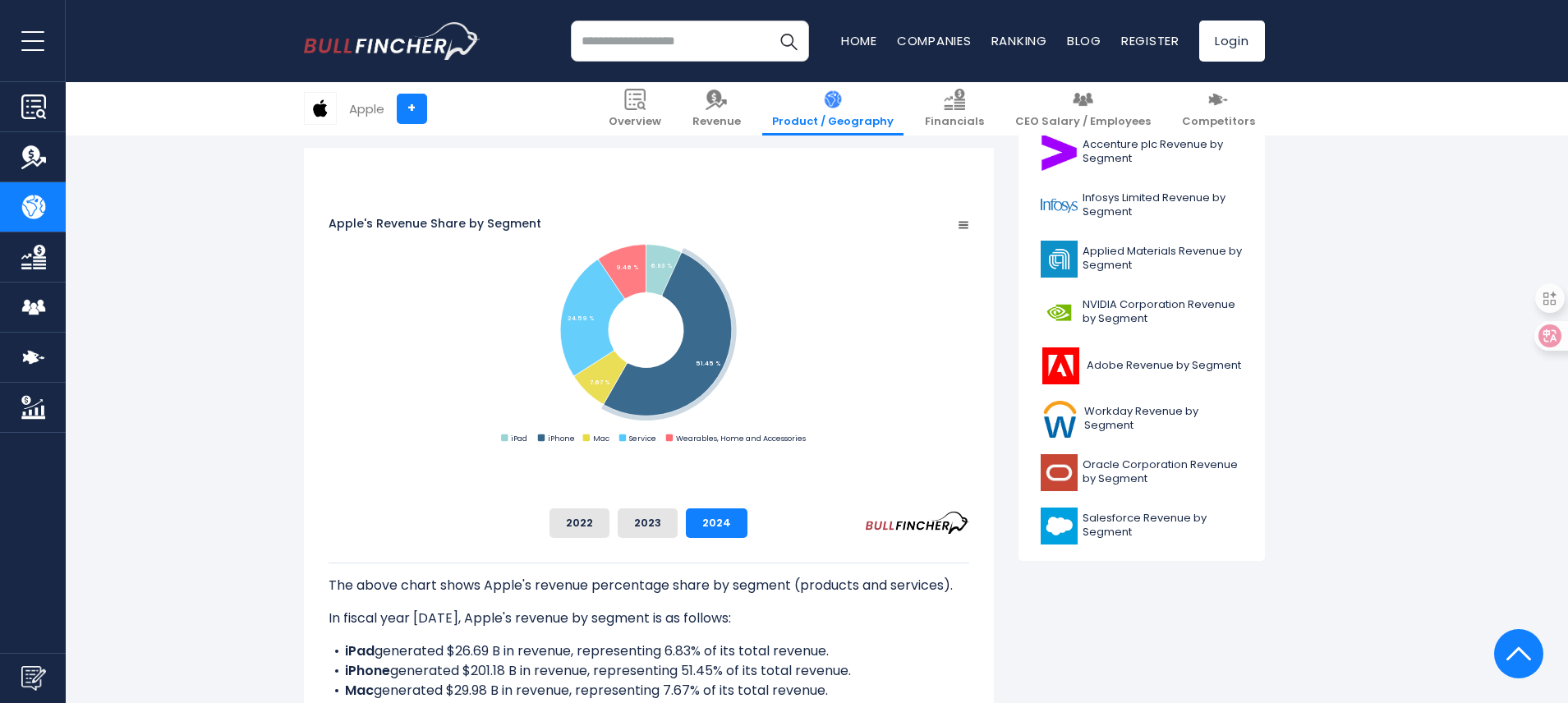
click at [643, 446] on rect "Apple's Revenue Share by Segment" at bounding box center [649, 331] width 641 height 230
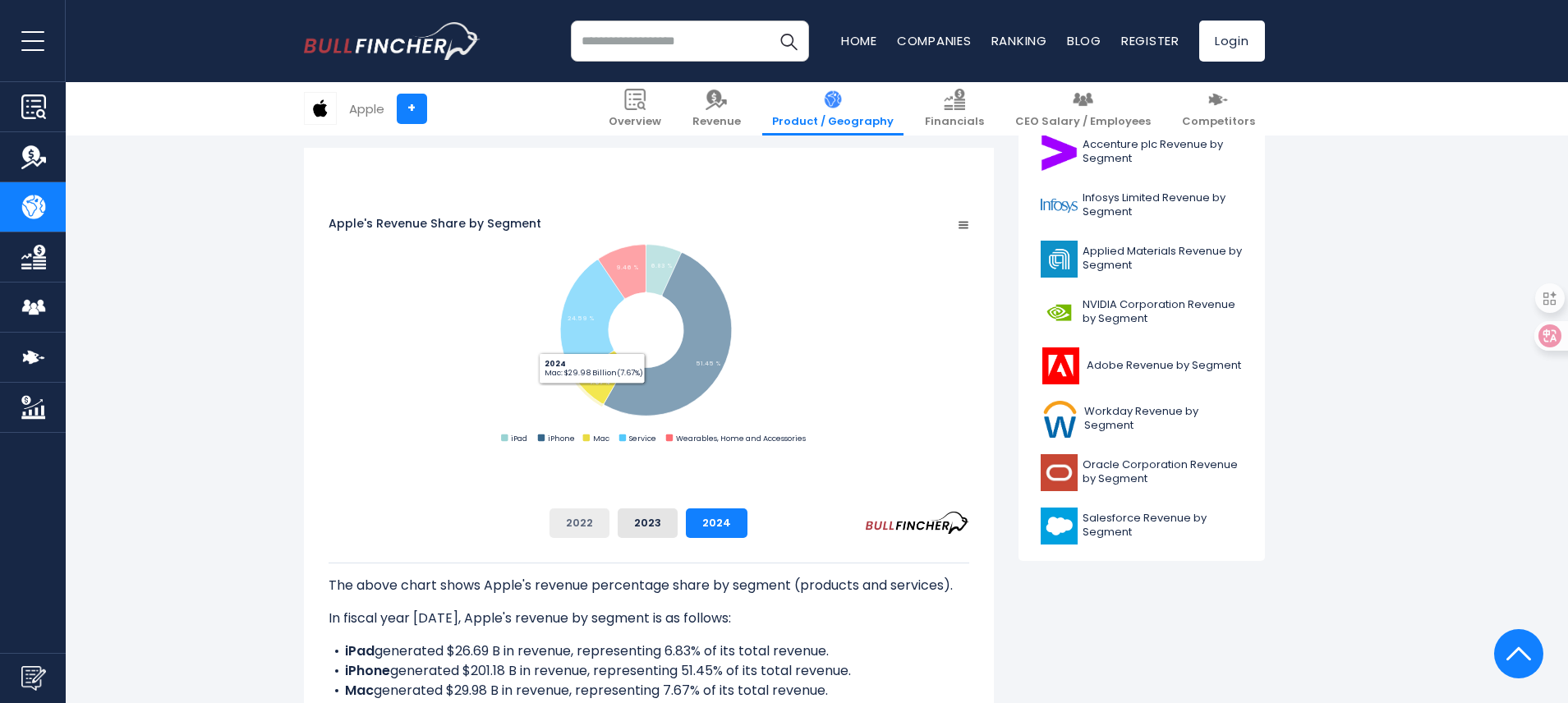
drag, startPoint x: 695, startPoint y: 507, endPoint x: 701, endPoint y: 522, distance: 16.2
click at [695, 507] on div "Apple's Revenue Share by Segment Created with Highcharts 12.1.2 Chart context m…" at bounding box center [649, 352] width 641 height 371
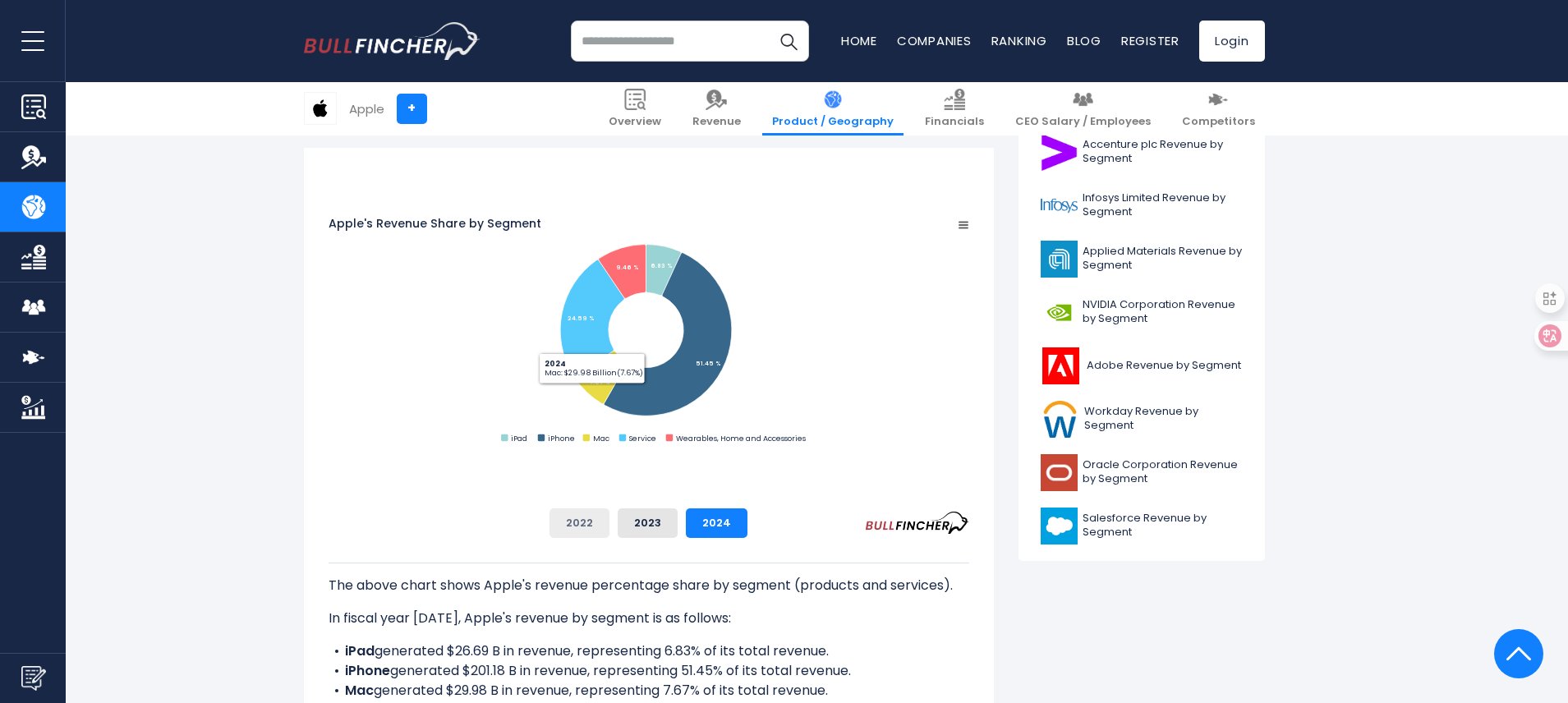
click at [609, 522] on button "2022" at bounding box center [579, 523] width 60 height 30
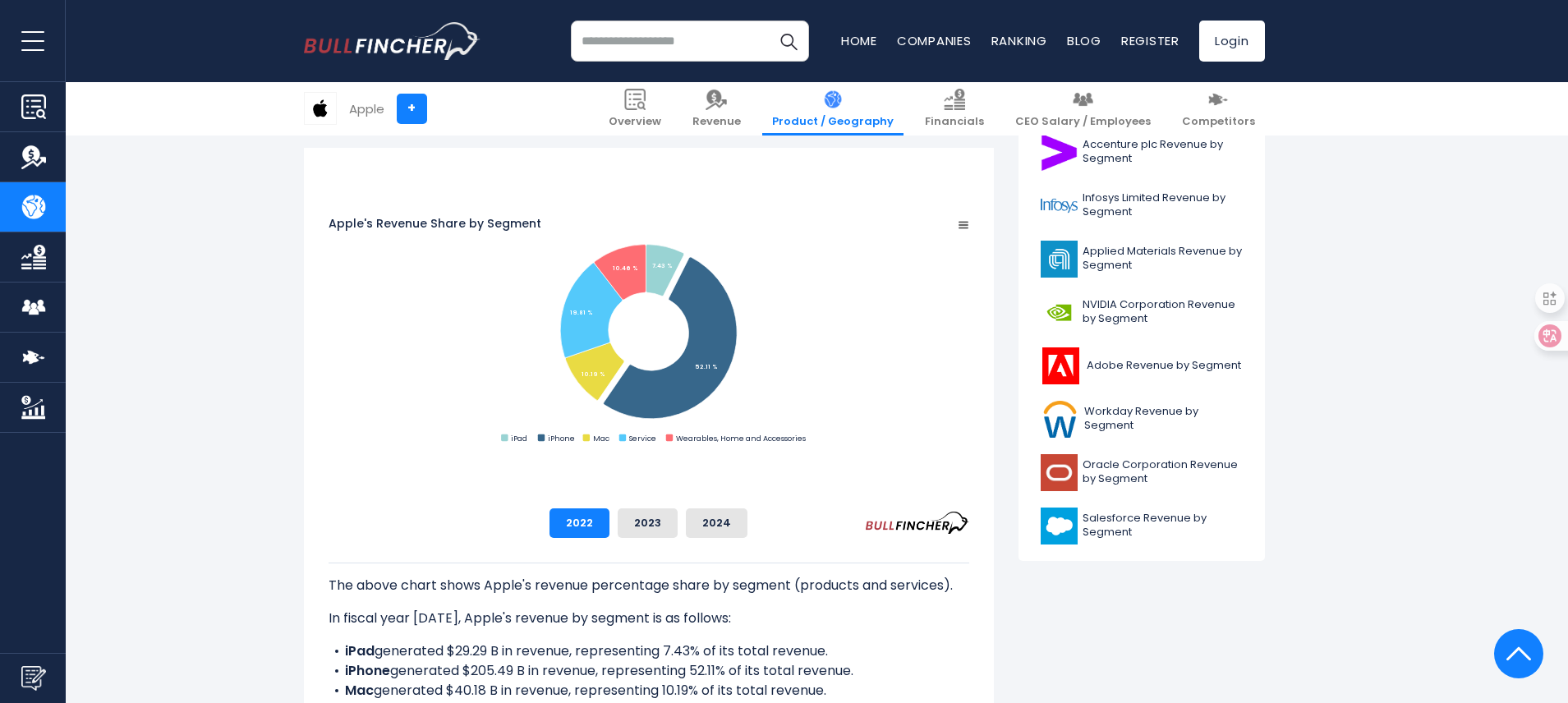
click at [632, 433] on rect "Apple's Revenue Share by Segment" at bounding box center [649, 331] width 641 height 230
click at [677, 523] on button "2023" at bounding box center [648, 523] width 60 height 30
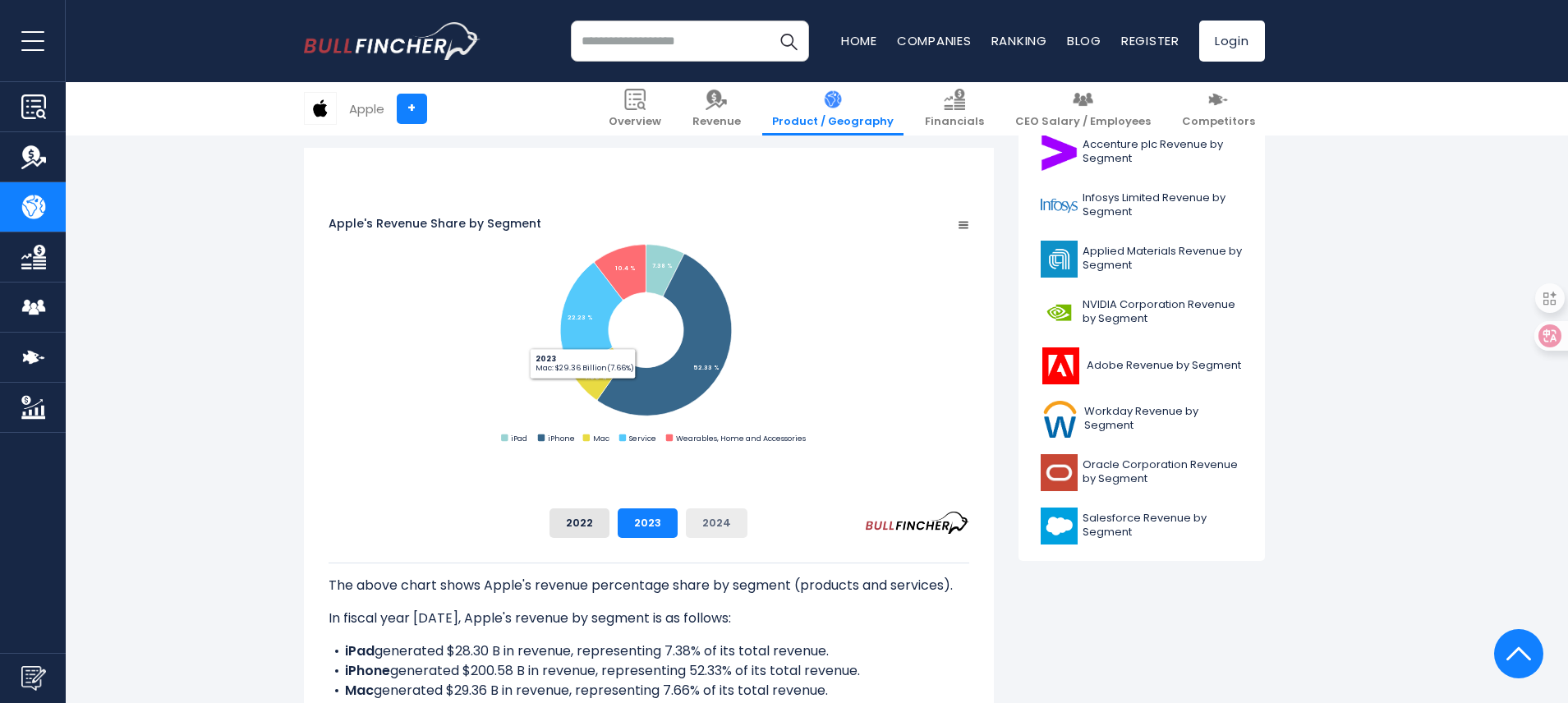
click at [747, 512] on button "2024" at bounding box center [717, 523] width 62 height 30
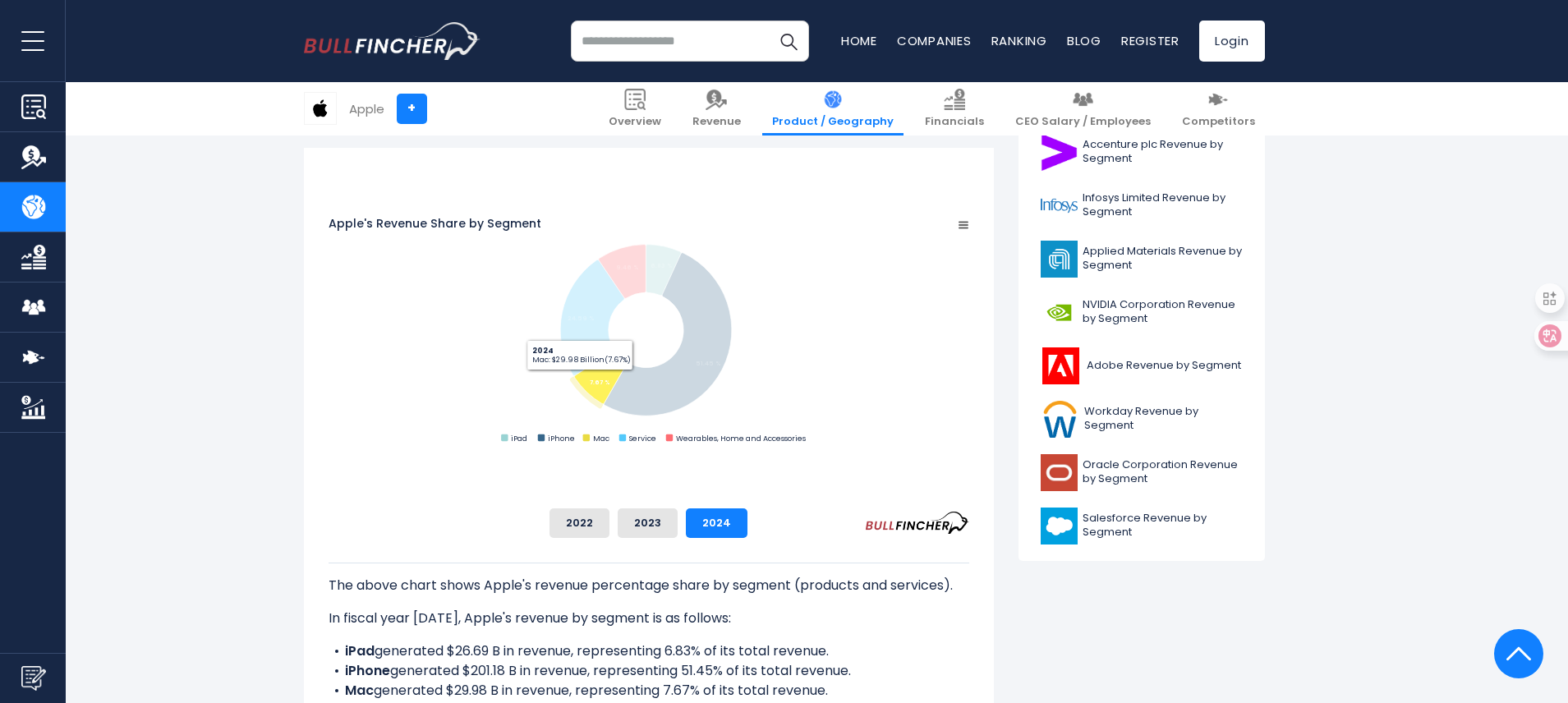
click at [518, 428] on rect "Apple's Revenue Share by Segment" at bounding box center [649, 331] width 641 height 230
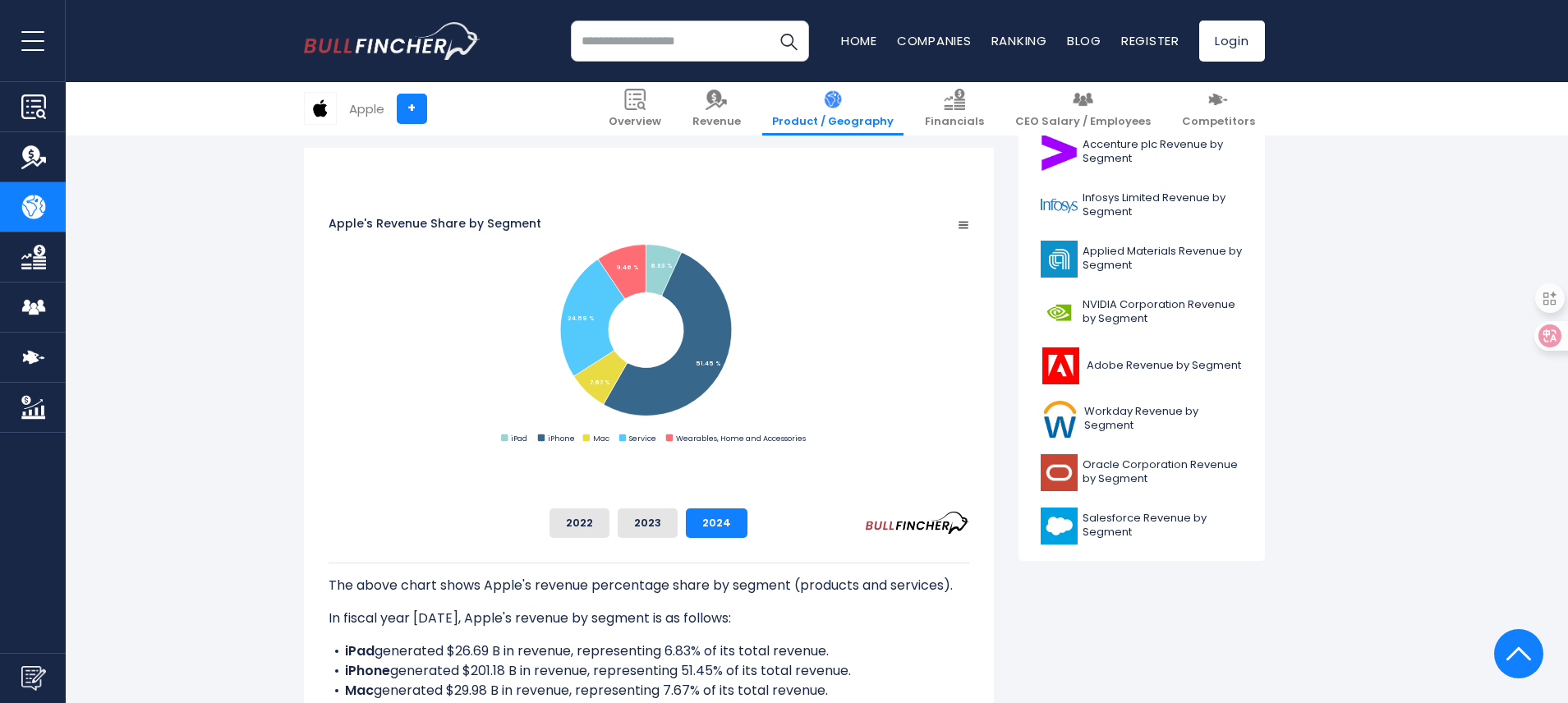
click at [969, 445] on rect "Apple's Revenue Share by Segment" at bounding box center [649, 331] width 641 height 230
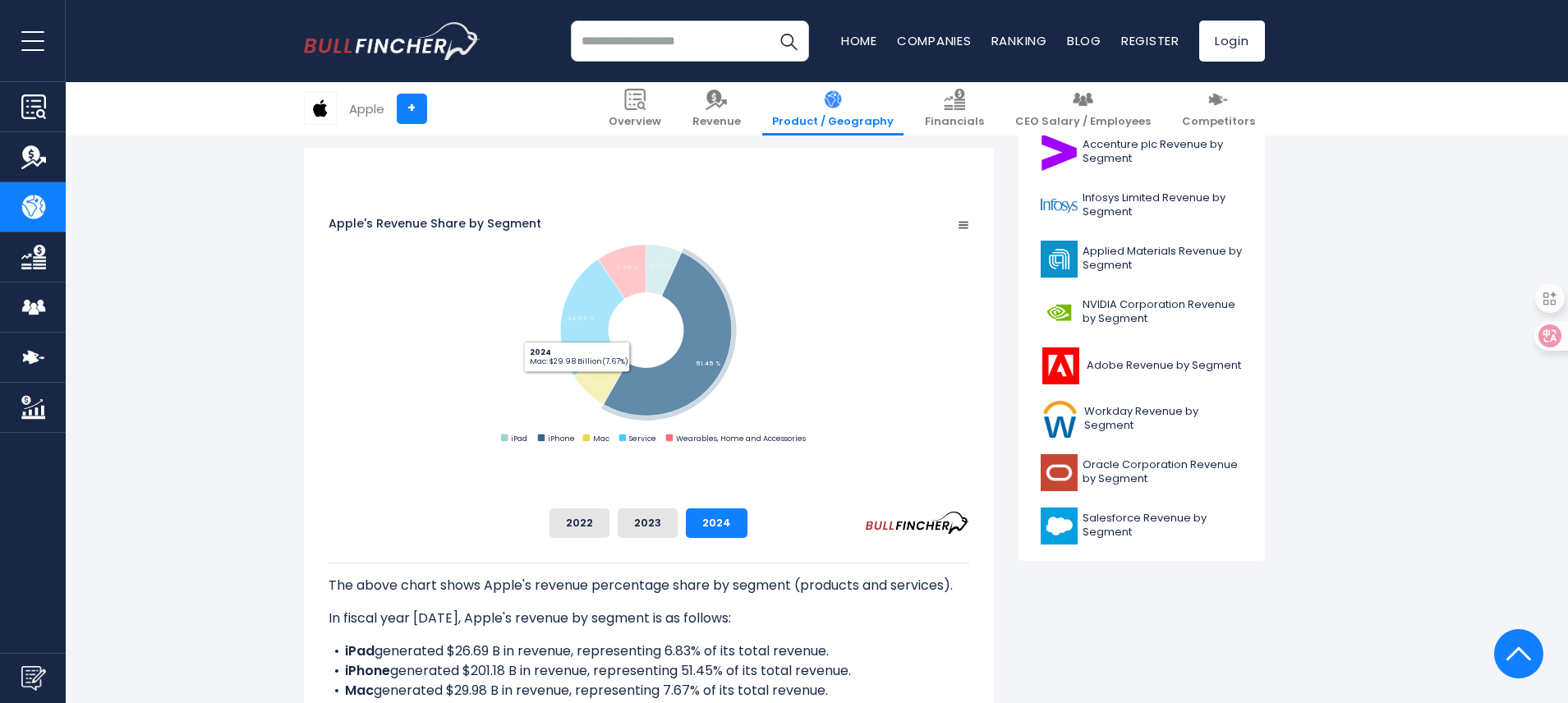
click at [712, 507] on div "Apple's Revenue Share by Segment Created with Highcharts 12.1.2 Chart context m…" at bounding box center [649, 352] width 641 height 371
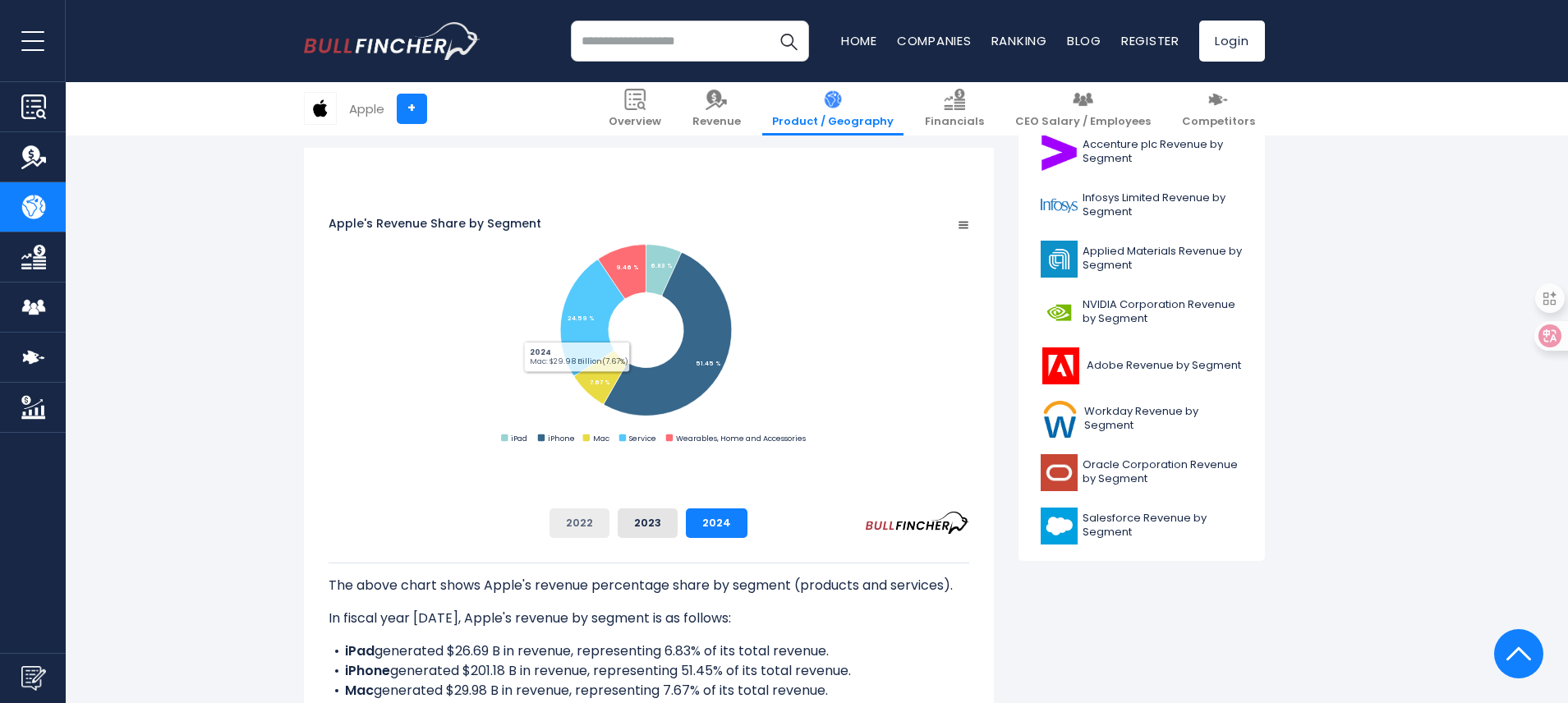
click at [609, 515] on button "2022" at bounding box center [579, 523] width 60 height 30
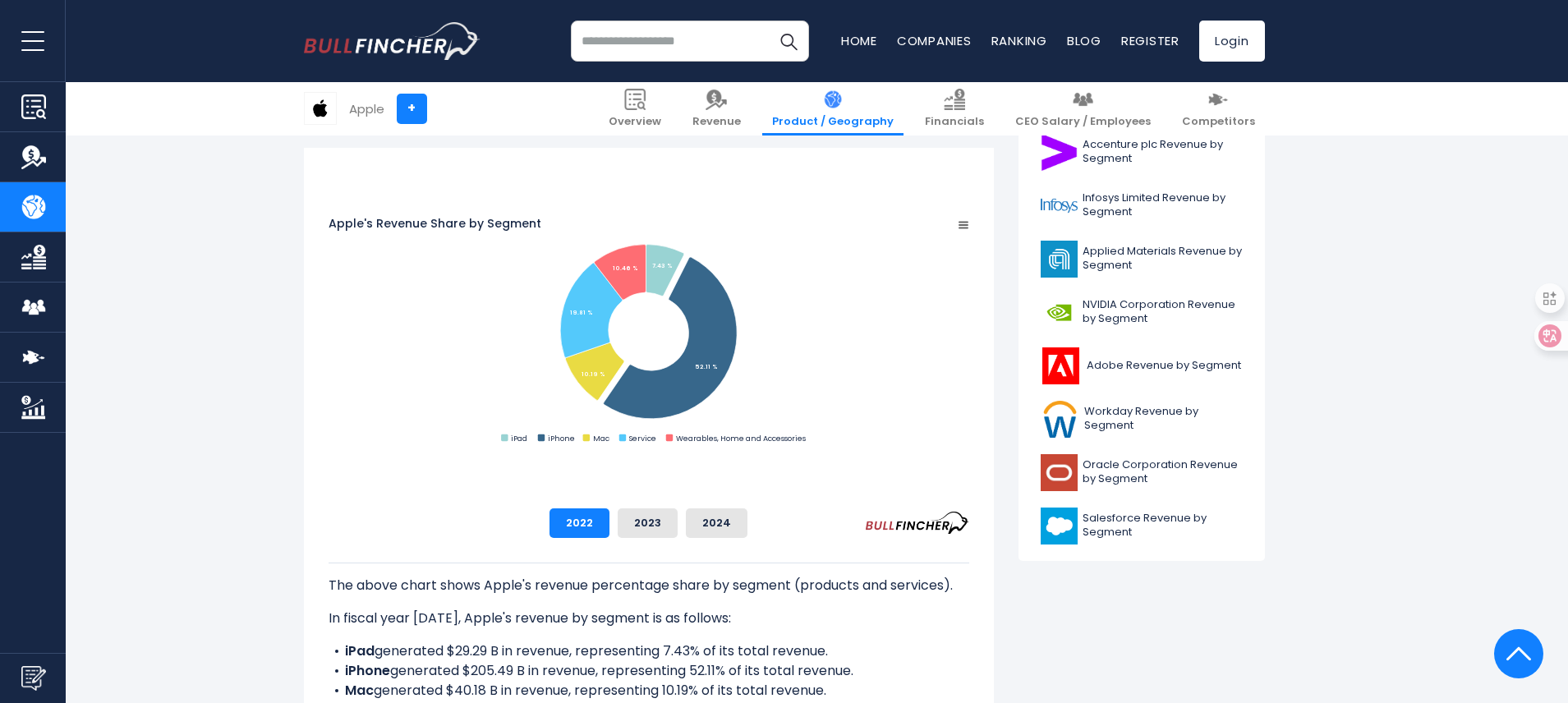
click at [533, 409] on rect "Apple's Revenue Share by Segment" at bounding box center [649, 331] width 641 height 230
